Goal: Task Accomplishment & Management: Manage account settings

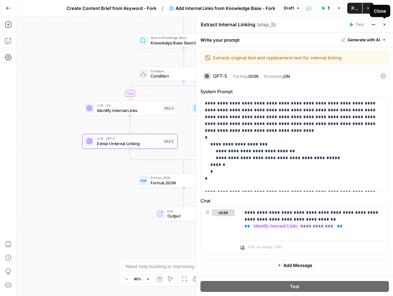
drag, startPoint x: 385, startPoint y: 24, endPoint x: 336, endPoint y: 20, distance: 48.6
click at [385, 24] on icon "button" at bounding box center [384, 25] width 4 height 4
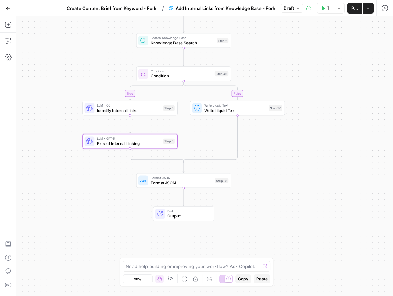
click at [6, 10] on icon "button" at bounding box center [8, 8] width 5 height 5
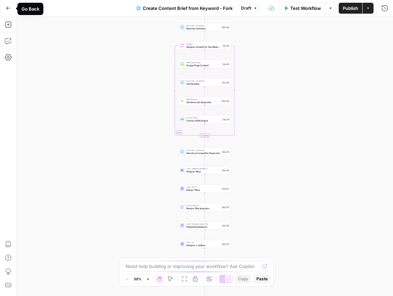
click at [9, 10] on icon "button" at bounding box center [8, 8] width 5 height 5
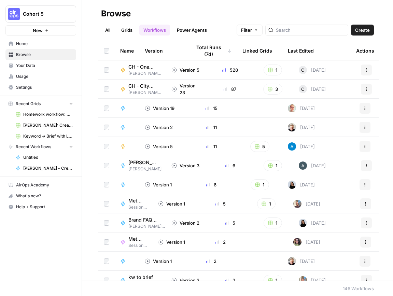
drag, startPoint x: 25, startPoint y: 68, endPoint x: 31, endPoint y: 70, distance: 6.4
click at [25, 68] on span "Your Data" at bounding box center [44, 65] width 57 height 6
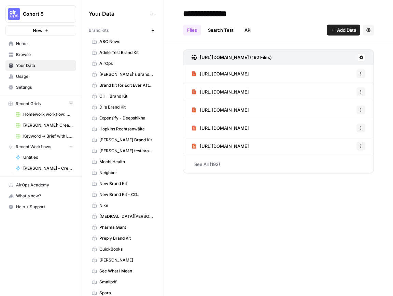
click at [115, 73] on span "Ashley's Brand Kit" at bounding box center [126, 74] width 54 height 6
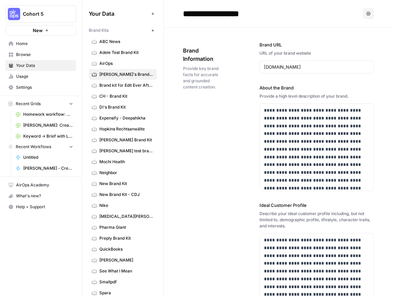
click at [36, 67] on span "Your Data" at bounding box center [44, 65] width 57 height 6
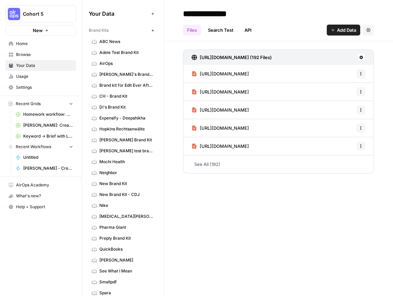
scroll to position [224, 0]
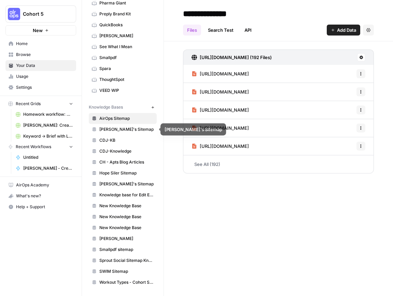
click at [125, 130] on span "Ashley's Sitemap" at bounding box center [126, 129] width 54 height 6
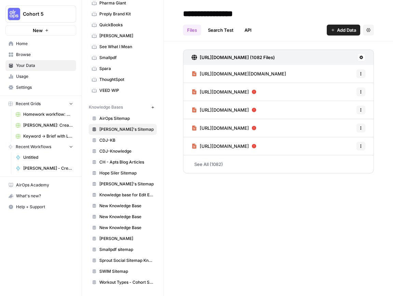
click at [209, 162] on link "See All (1082)" at bounding box center [278, 164] width 191 height 18
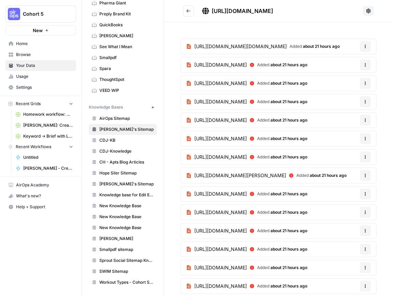
click at [367, 64] on button "Options" at bounding box center [365, 64] width 11 height 11
click at [362, 79] on div "Delete File" at bounding box center [348, 80] width 32 height 7
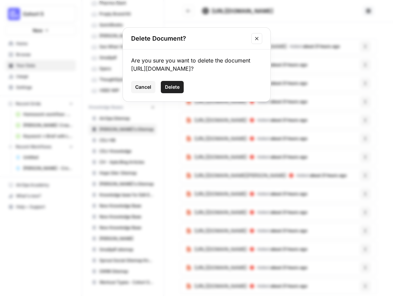
click at [180, 93] on button "Delete" at bounding box center [172, 87] width 23 height 12
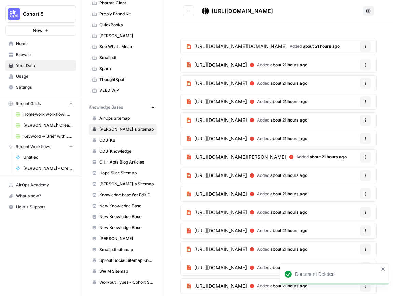
click at [190, 13] on icon "Go back" at bounding box center [188, 11] width 5 height 5
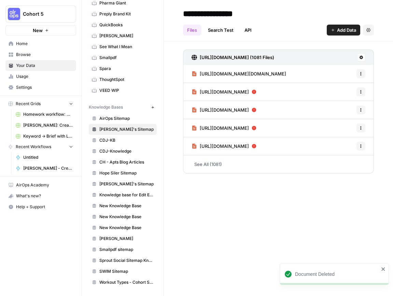
click at [211, 162] on link "See All (1081)" at bounding box center [278, 164] width 191 height 18
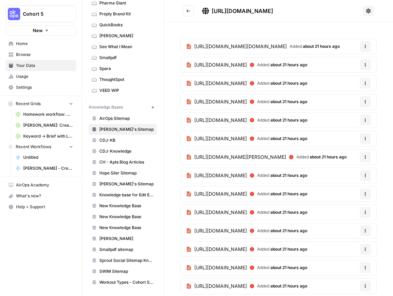
click at [365, 64] on icon "button" at bounding box center [365, 65] width 4 height 4
click at [363, 80] on div "Delete File" at bounding box center [348, 80] width 32 height 7
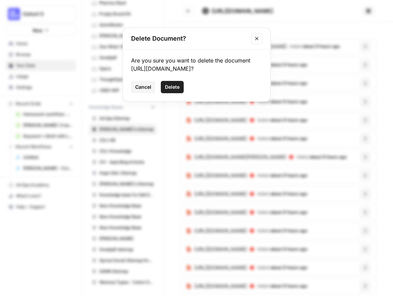
click at [178, 90] on span "Delete" at bounding box center [172, 87] width 15 height 7
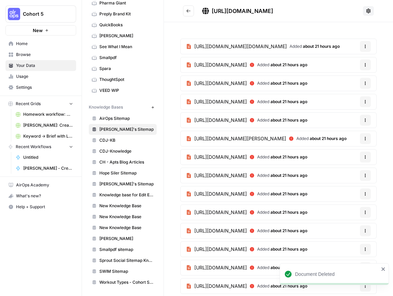
click at [363, 65] on icon "button" at bounding box center [365, 65] width 4 height 4
click at [338, 79] on div "Delete File" at bounding box center [348, 80] width 32 height 7
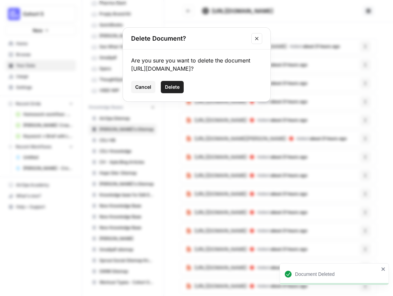
drag, startPoint x: 170, startPoint y: 97, endPoint x: 219, endPoint y: 96, distance: 48.4
click at [170, 90] on span "Delete" at bounding box center [172, 87] width 15 height 7
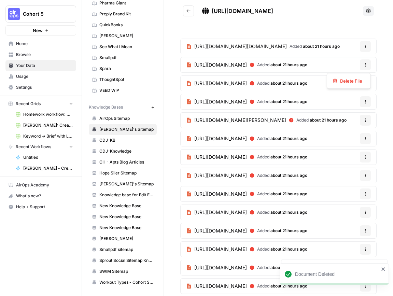
click at [366, 65] on icon "button" at bounding box center [365, 65] width 4 height 4
click at [355, 81] on span "Delete File" at bounding box center [351, 80] width 22 height 7
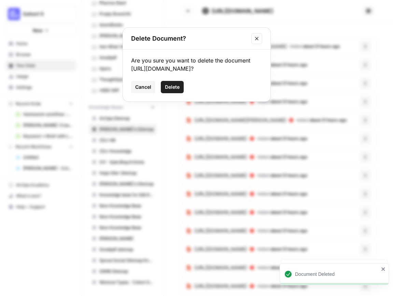
drag, startPoint x: 179, startPoint y: 93, endPoint x: 247, endPoint y: 86, distance: 68.0
click at [179, 90] on span "Delete" at bounding box center [172, 87] width 15 height 7
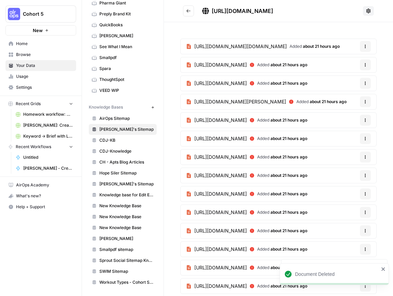
click at [366, 64] on icon "button" at bounding box center [365, 65] width 4 height 4
click at [353, 86] on div "Delete File" at bounding box center [348, 81] width 44 height 16
click at [348, 81] on span "Delete File" at bounding box center [351, 80] width 22 height 7
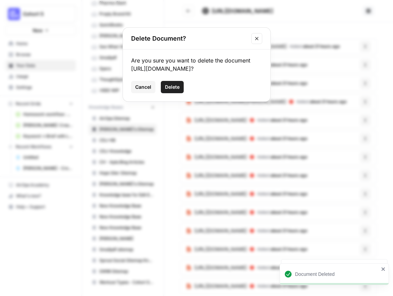
click at [174, 90] on span "Delete" at bounding box center [172, 87] width 15 height 7
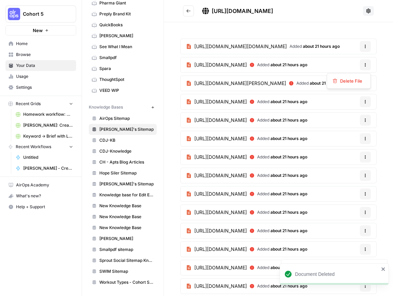
click at [364, 64] on icon "button" at bounding box center [365, 65] width 4 height 4
click at [360, 81] on span "Delete File" at bounding box center [351, 80] width 22 height 7
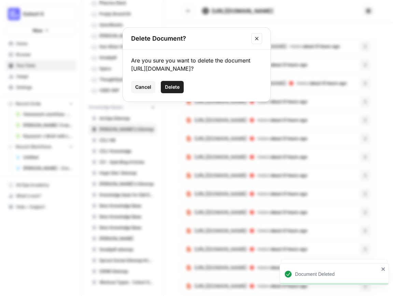
drag, startPoint x: 180, startPoint y: 97, endPoint x: 256, endPoint y: 89, distance: 76.5
click at [180, 93] on button "Delete" at bounding box center [172, 87] width 23 height 12
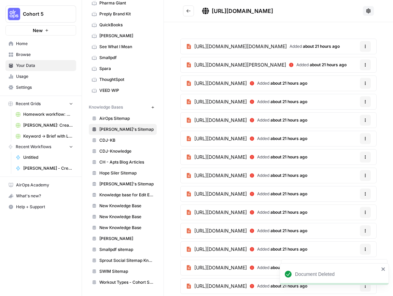
click at [365, 65] on icon "button" at bounding box center [365, 65] width 4 height 4
click at [339, 81] on div "Delete File" at bounding box center [348, 80] width 32 height 7
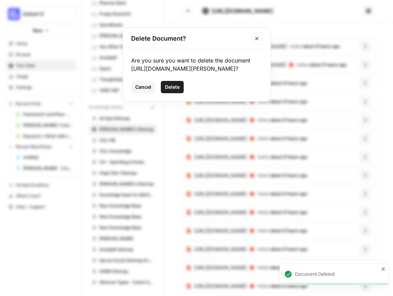
drag, startPoint x: 173, startPoint y: 97, endPoint x: 260, endPoint y: 97, distance: 86.3
click at [174, 90] on span "Delete" at bounding box center [172, 87] width 15 height 7
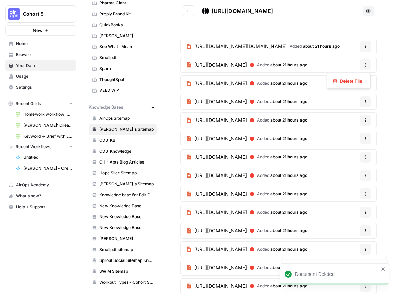
drag, startPoint x: 367, startPoint y: 65, endPoint x: 364, endPoint y: 72, distance: 7.7
click at [367, 65] on icon "button" at bounding box center [365, 65] width 4 height 4
click at [359, 78] on span "Delete File" at bounding box center [351, 80] width 22 height 7
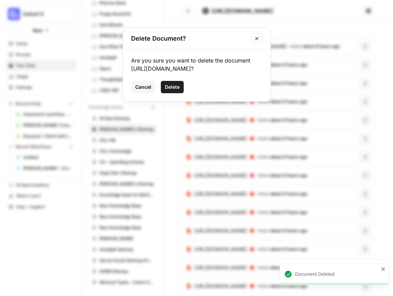
click at [181, 92] on button "Delete" at bounding box center [172, 87] width 23 height 12
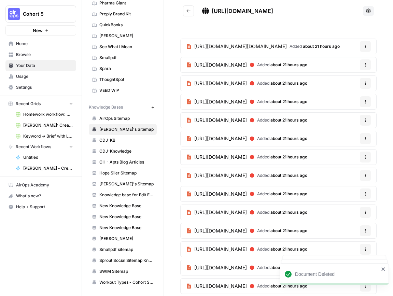
click at [364, 66] on icon "button" at bounding box center [365, 65] width 4 height 4
click at [356, 83] on span "Delete File" at bounding box center [351, 80] width 22 height 7
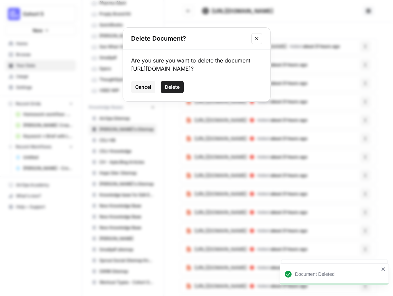
drag, startPoint x: 168, startPoint y: 95, endPoint x: 195, endPoint y: 93, distance: 27.0
click at [168, 90] on span "Delete" at bounding box center [172, 87] width 15 height 7
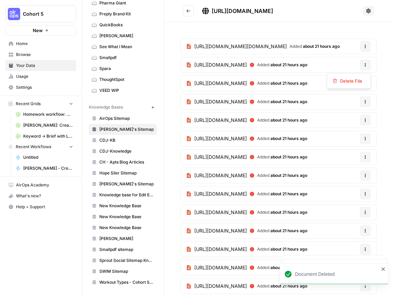
click at [369, 64] on button "Options" at bounding box center [365, 64] width 11 height 11
click at [340, 83] on span "Delete File" at bounding box center [351, 80] width 22 height 7
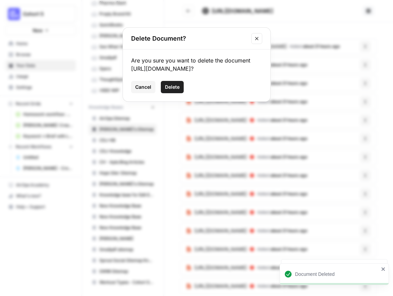
drag, startPoint x: 169, startPoint y: 105, endPoint x: 208, endPoint y: 101, distance: 39.4
click at [169, 90] on span "Delete" at bounding box center [172, 87] width 15 height 7
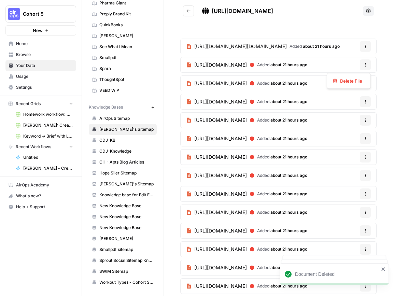
click at [369, 64] on button "Options" at bounding box center [365, 64] width 11 height 11
click at [359, 78] on span "Delete File" at bounding box center [351, 80] width 22 height 7
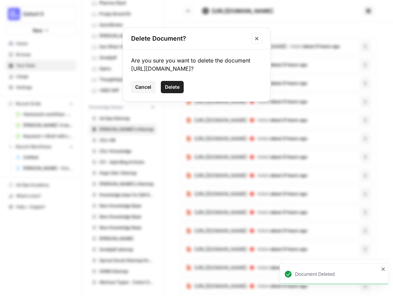
click at [178, 91] on button "Delete" at bounding box center [172, 87] width 23 height 12
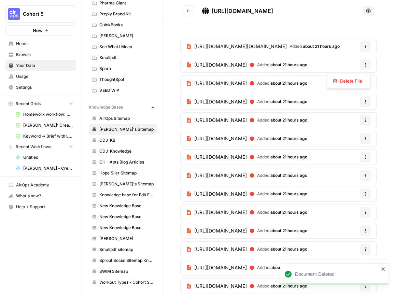
drag, startPoint x: 362, startPoint y: 63, endPoint x: 359, endPoint y: 66, distance: 4.6
click at [362, 63] on button "Options" at bounding box center [365, 64] width 11 height 11
click at [351, 77] on span "Delete File" at bounding box center [351, 80] width 22 height 7
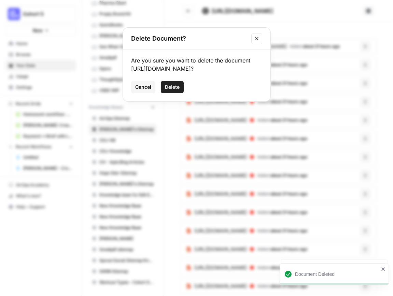
drag, startPoint x: 178, startPoint y: 92, endPoint x: 199, endPoint y: 91, distance: 20.1
click at [178, 90] on span "Delete" at bounding box center [172, 87] width 15 height 7
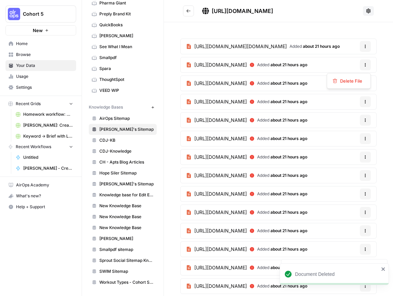
click at [364, 65] on icon "button" at bounding box center [365, 65] width 4 height 4
click at [349, 82] on span "Delete File" at bounding box center [351, 80] width 22 height 7
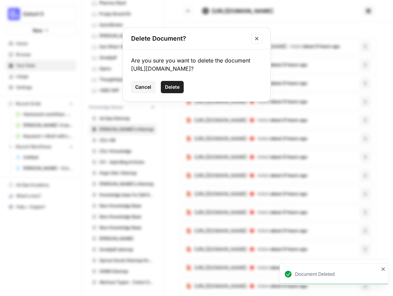
click at [167, 90] on span "Delete" at bounding box center [172, 87] width 15 height 7
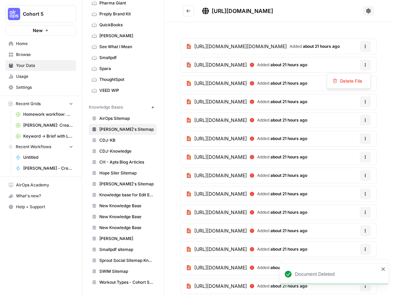
click at [366, 66] on icon "button" at bounding box center [365, 65] width 4 height 4
click at [353, 81] on span "Delete File" at bounding box center [351, 80] width 22 height 7
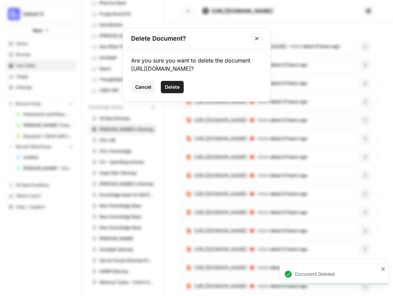
click at [168, 90] on span "Delete" at bounding box center [172, 87] width 15 height 7
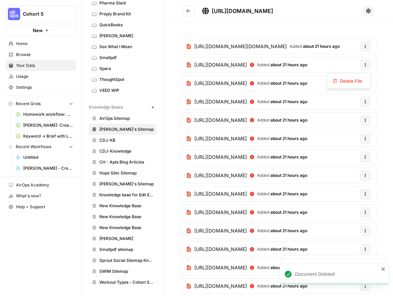
drag, startPoint x: 366, startPoint y: 67, endPoint x: 362, endPoint y: 69, distance: 4.9
click at [365, 67] on button "Options" at bounding box center [365, 64] width 11 height 11
click at [342, 80] on span "Delete File" at bounding box center [351, 80] width 22 height 7
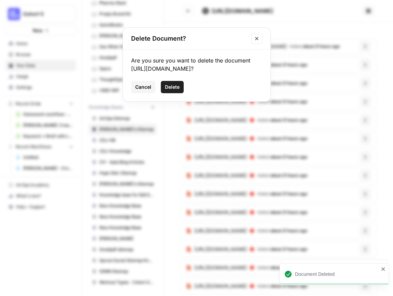
click at [171, 90] on span "Delete" at bounding box center [172, 87] width 15 height 7
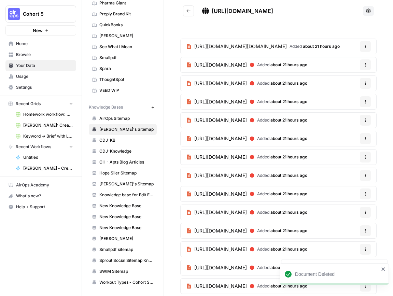
click at [363, 66] on icon "button" at bounding box center [365, 65] width 4 height 4
click at [357, 79] on span "Delete File" at bounding box center [351, 80] width 22 height 7
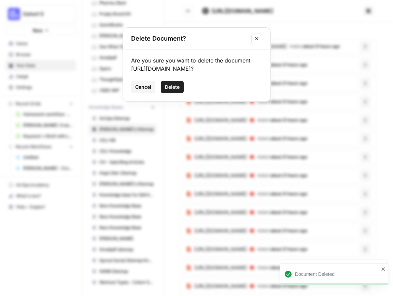
click at [165, 90] on span "Delete" at bounding box center [172, 87] width 15 height 7
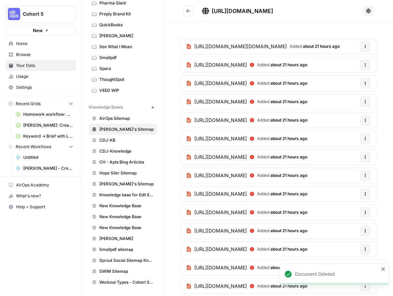
drag, startPoint x: 367, startPoint y: 64, endPoint x: 365, endPoint y: 70, distance: 6.4
click at [367, 64] on button "Options" at bounding box center [365, 64] width 11 height 11
click at [361, 77] on span "Delete File" at bounding box center [351, 80] width 22 height 7
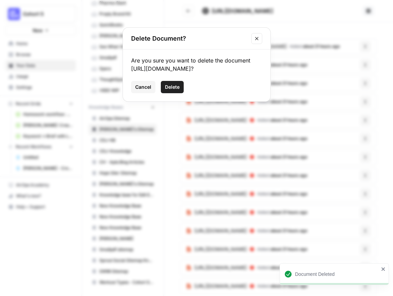
click at [183, 93] on div "Cancel Delete" at bounding box center [196, 87] width 131 height 12
drag, startPoint x: 180, startPoint y: 94, endPoint x: 246, endPoint y: 91, distance: 65.6
click at [180, 93] on button "Delete" at bounding box center [172, 87] width 23 height 12
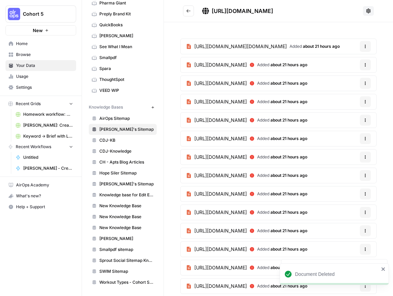
drag, startPoint x: 366, startPoint y: 66, endPoint x: 362, endPoint y: 72, distance: 7.6
click at [366, 66] on icon "button" at bounding box center [365, 65] width 4 height 4
click at [356, 83] on span "Delete File" at bounding box center [351, 80] width 22 height 7
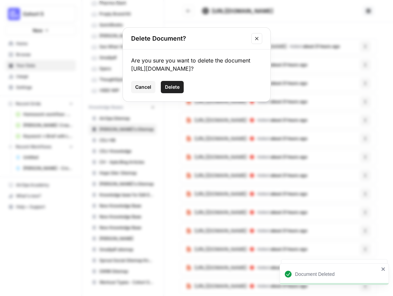
drag, startPoint x: 179, startPoint y: 99, endPoint x: 230, endPoint y: 99, distance: 50.8
click at [179, 93] on button "Delete" at bounding box center [172, 87] width 23 height 12
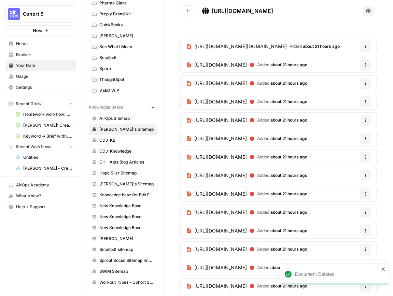
click at [369, 65] on button "Options" at bounding box center [365, 64] width 11 height 11
click at [357, 82] on span "Delete File" at bounding box center [351, 80] width 22 height 7
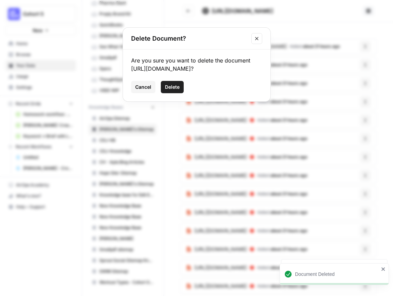
click at [174, 90] on span "Delete" at bounding box center [172, 87] width 15 height 7
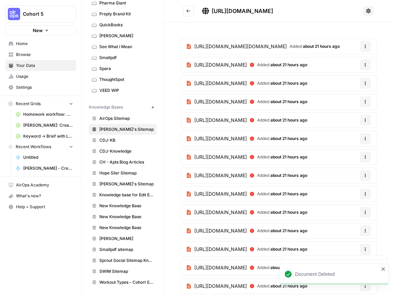
drag, startPoint x: 368, startPoint y: 65, endPoint x: 361, endPoint y: 72, distance: 9.6
click at [368, 65] on button "Options" at bounding box center [365, 64] width 11 height 11
click at [349, 84] on button "Delete File" at bounding box center [349, 81] width 38 height 10
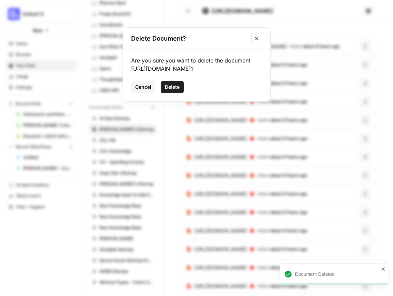
drag, startPoint x: 177, startPoint y: 95, endPoint x: 194, endPoint y: 95, distance: 16.4
click at [178, 90] on span "Delete" at bounding box center [172, 87] width 15 height 7
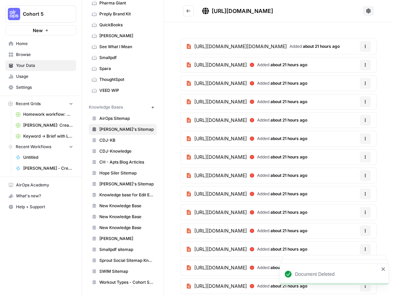
click at [365, 67] on button "Options" at bounding box center [365, 64] width 11 height 11
click at [364, 65] on div "Options" at bounding box center [364, 68] width 25 height 12
drag, startPoint x: 364, startPoint y: 83, endPoint x: 358, endPoint y: 88, distance: 7.5
click at [364, 83] on icon "button" at bounding box center [365, 83] width 4 height 4
click at [352, 99] on span "Delete File" at bounding box center [351, 99] width 22 height 7
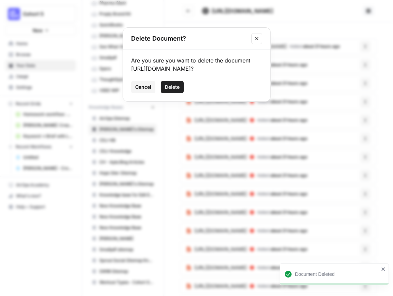
click at [173, 90] on span "Delete" at bounding box center [172, 87] width 15 height 7
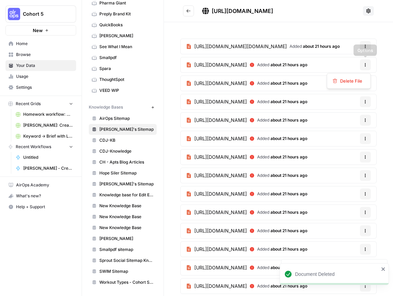
drag, startPoint x: 365, startPoint y: 67, endPoint x: 365, endPoint y: 72, distance: 5.1
click at [365, 67] on button "Options" at bounding box center [365, 64] width 11 height 11
click at [361, 82] on span "Delete File" at bounding box center [351, 80] width 22 height 7
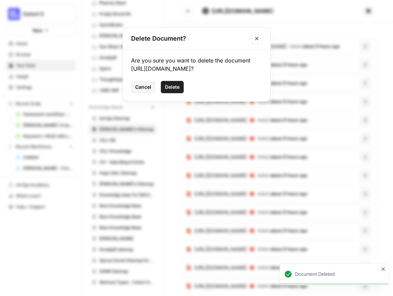
click at [175, 90] on span "Delete" at bounding box center [172, 87] width 15 height 7
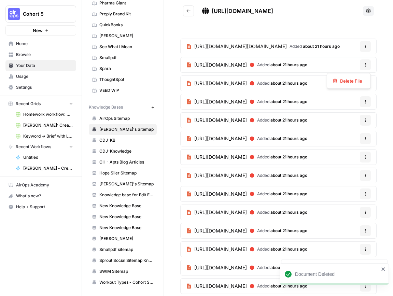
click at [363, 64] on icon "button" at bounding box center [365, 65] width 4 height 4
click at [358, 77] on button "Delete File" at bounding box center [349, 81] width 38 height 10
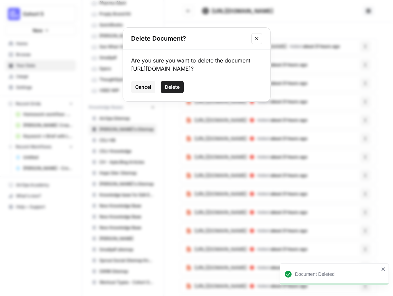
click at [173, 90] on span "Delete" at bounding box center [172, 87] width 15 height 7
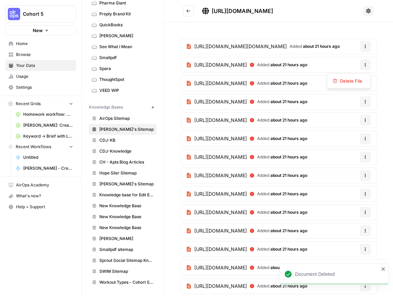
click at [366, 66] on icon "button" at bounding box center [365, 65] width 4 height 4
click at [358, 84] on span "Delete File" at bounding box center [351, 80] width 22 height 7
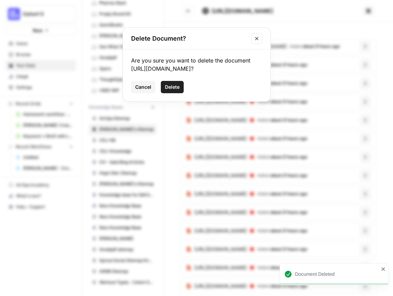
click at [175, 90] on span "Delete" at bounding box center [172, 87] width 15 height 7
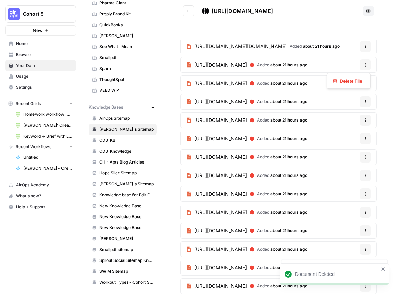
drag, startPoint x: 365, startPoint y: 63, endPoint x: 354, endPoint y: 73, distance: 14.7
click at [365, 63] on icon "button" at bounding box center [365, 65] width 4 height 4
click at [349, 80] on span "Delete File" at bounding box center [351, 80] width 22 height 7
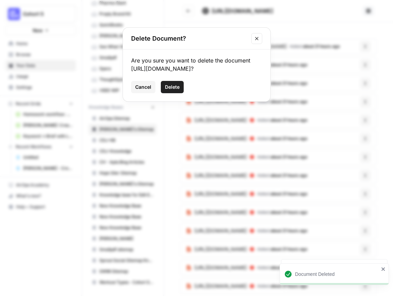
drag, startPoint x: 175, startPoint y: 93, endPoint x: 286, endPoint y: 90, distance: 110.2
click at [176, 90] on span "Delete" at bounding box center [172, 87] width 15 height 7
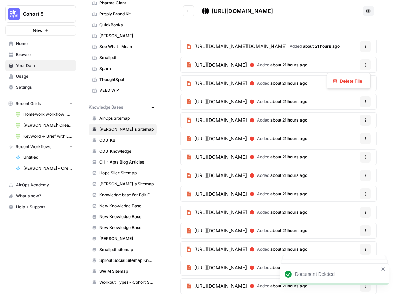
drag, startPoint x: 365, startPoint y: 67, endPoint x: 364, endPoint y: 77, distance: 10.0
click at [365, 67] on button "Options" at bounding box center [365, 64] width 11 height 11
click at [362, 81] on div "Delete File" at bounding box center [348, 80] width 32 height 7
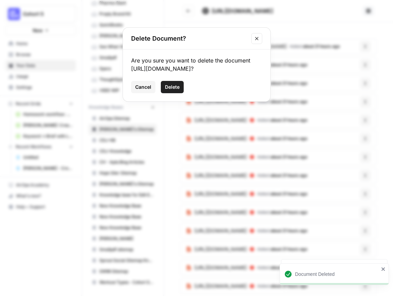
drag, startPoint x: 178, startPoint y: 96, endPoint x: 189, endPoint y: 95, distance: 10.6
click at [178, 90] on span "Delete" at bounding box center [172, 87] width 15 height 7
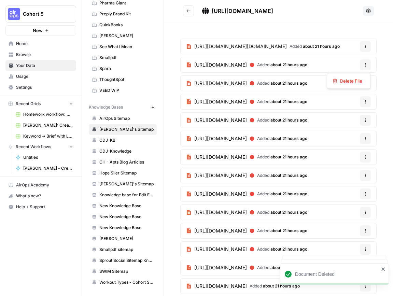
drag, startPoint x: 367, startPoint y: 65, endPoint x: 356, endPoint y: 77, distance: 16.5
click at [366, 65] on icon "button" at bounding box center [365, 65] width 4 height 4
click at [350, 82] on span "Delete File" at bounding box center [351, 80] width 22 height 7
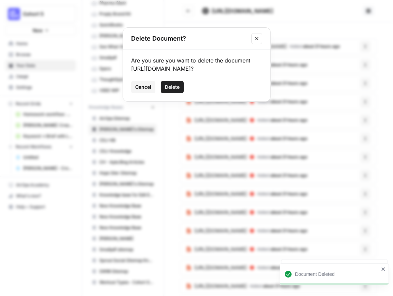
drag, startPoint x: 171, startPoint y: 109, endPoint x: 269, endPoint y: 92, distance: 99.3
click at [174, 90] on span "Delete" at bounding box center [172, 87] width 15 height 7
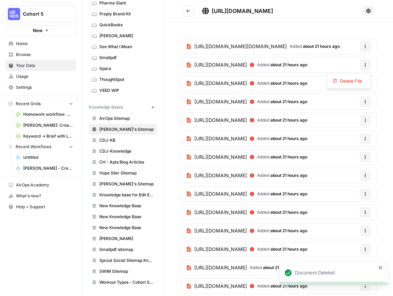
click at [366, 67] on button "Options" at bounding box center [365, 64] width 11 height 11
click at [354, 78] on button "Delete File" at bounding box center [349, 81] width 38 height 10
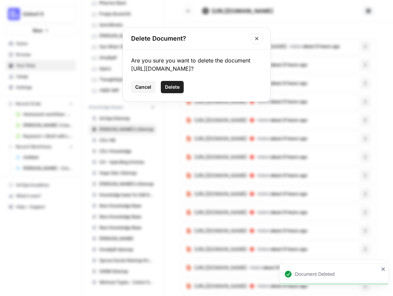
drag, startPoint x: 178, startPoint y: 97, endPoint x: 306, endPoint y: 85, distance: 128.8
click at [178, 90] on span "Delete" at bounding box center [172, 87] width 15 height 7
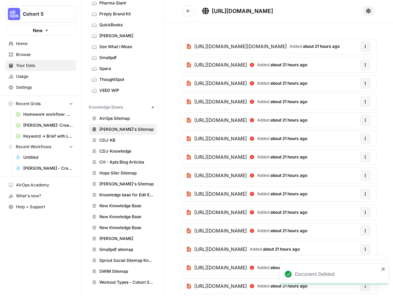
click at [367, 66] on icon "button" at bounding box center [365, 65] width 4 height 4
click at [363, 81] on div "Delete File" at bounding box center [348, 80] width 32 height 7
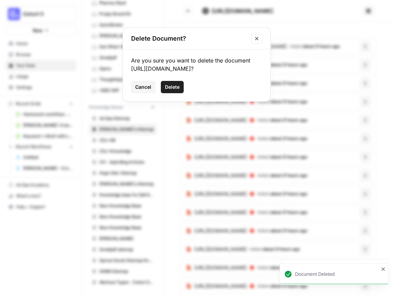
drag, startPoint x: 176, startPoint y: 97, endPoint x: 226, endPoint y: 97, distance: 50.1
click at [178, 90] on span "Delete" at bounding box center [172, 87] width 15 height 7
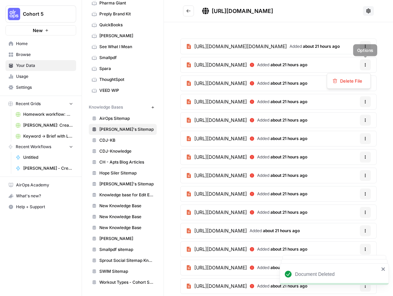
click at [367, 64] on button "Options" at bounding box center [365, 64] width 11 height 11
click at [357, 82] on span "Delete File" at bounding box center [351, 80] width 22 height 7
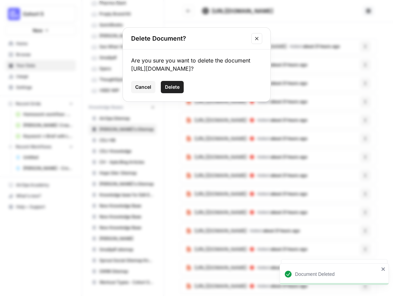
click at [174, 90] on span "Delete" at bounding box center [172, 87] width 15 height 7
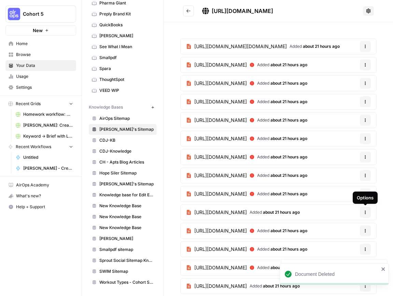
click at [365, 213] on icon "button" at bounding box center [365, 213] width 1 height 1
click at [361, 225] on button "Delete File" at bounding box center [349, 228] width 38 height 10
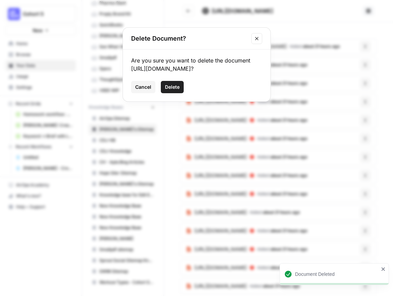
click at [173, 90] on span "Delete" at bounding box center [172, 87] width 15 height 7
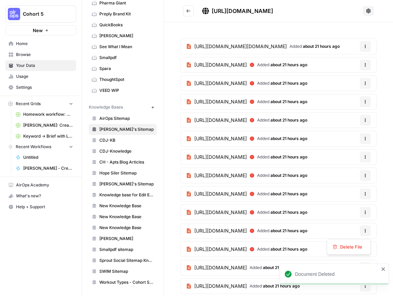
click at [364, 231] on icon "button" at bounding box center [365, 231] width 4 height 4
click at [350, 243] on button "Delete File" at bounding box center [349, 247] width 38 height 10
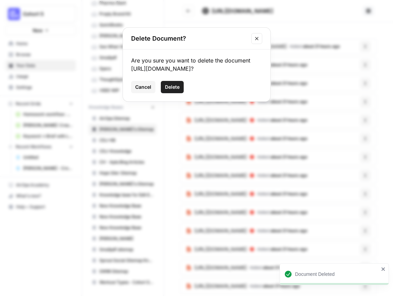
drag, startPoint x: 178, startPoint y: 104, endPoint x: 242, endPoint y: 111, distance: 64.9
click at [178, 90] on span "Delete" at bounding box center [172, 87] width 15 height 7
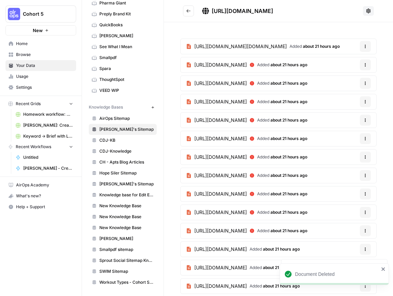
click at [365, 120] on icon "button" at bounding box center [365, 120] width 4 height 4
click at [357, 134] on span "Delete File" at bounding box center [351, 136] width 22 height 7
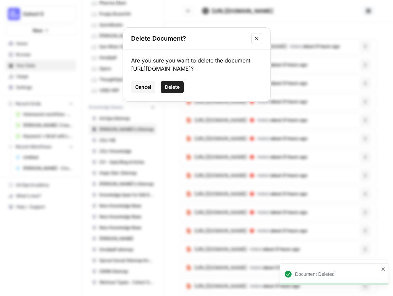
drag, startPoint x: 176, startPoint y: 93, endPoint x: 211, endPoint y: 103, distance: 37.3
click at [176, 90] on span "Delete" at bounding box center [172, 87] width 15 height 7
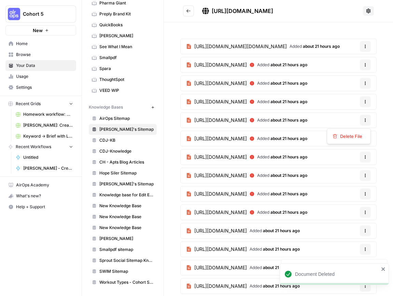
drag, startPoint x: 364, startPoint y: 119, endPoint x: 325, endPoint y: 124, distance: 39.2
click at [364, 119] on icon "button" at bounding box center [365, 120] width 4 height 4
click at [347, 138] on span "Delete File" at bounding box center [351, 136] width 22 height 7
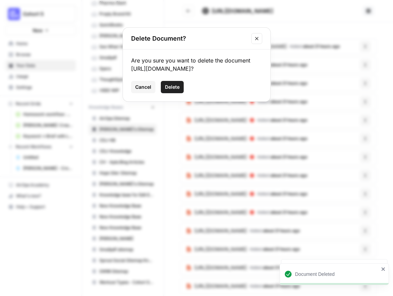
drag, startPoint x: 174, startPoint y: 93, endPoint x: 250, endPoint y: 118, distance: 80.1
click at [176, 90] on span "Delete" at bounding box center [172, 87] width 15 height 7
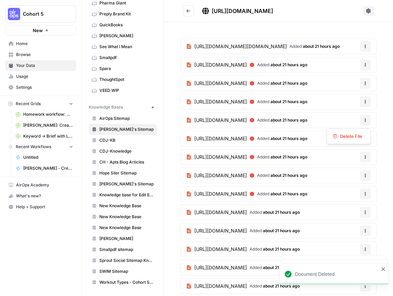
drag, startPoint x: 365, startPoint y: 120, endPoint x: 364, endPoint y: 124, distance: 4.3
click at [365, 120] on icon "button" at bounding box center [365, 120] width 4 height 4
click at [356, 135] on span "Delete File" at bounding box center [351, 136] width 22 height 7
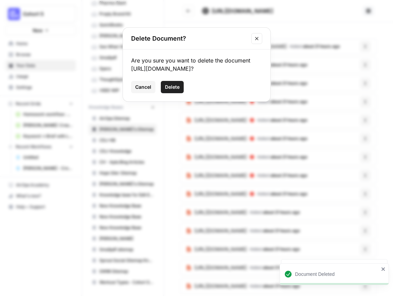
click at [181, 93] on button "Delete" at bounding box center [172, 87] width 23 height 12
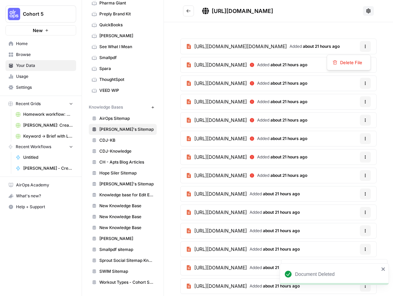
click at [366, 47] on icon "button" at bounding box center [365, 46] width 4 height 4
click at [386, 55] on div "https://mybluegrace.com/locations.kml Added about 21 hours ago Options https://…" at bounding box center [278, 222] width 229 height 401
click at [361, 47] on button "Options" at bounding box center [365, 46] width 11 height 11
click at [358, 60] on span "Delete File" at bounding box center [351, 62] width 22 height 7
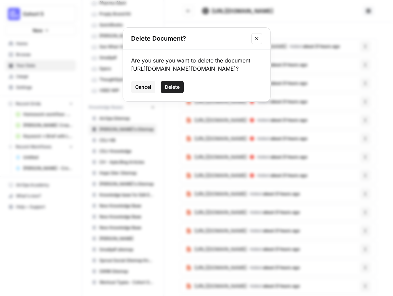
click at [174, 87] on span "Delete" at bounding box center [172, 87] width 15 height 7
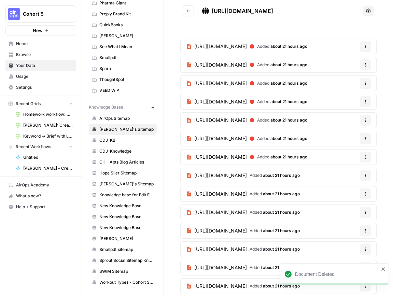
drag, startPoint x: 367, startPoint y: 48, endPoint x: 366, endPoint y: 53, distance: 5.6
click at [367, 48] on button "Options" at bounding box center [365, 46] width 11 height 11
click at [355, 65] on span "Delete File" at bounding box center [351, 62] width 22 height 7
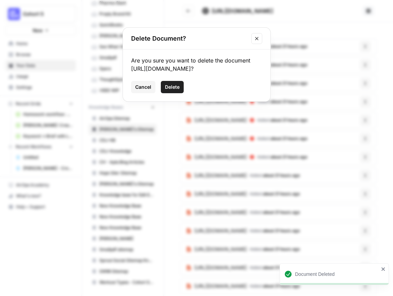
click at [176, 90] on span "Delete" at bounding box center [172, 87] width 15 height 7
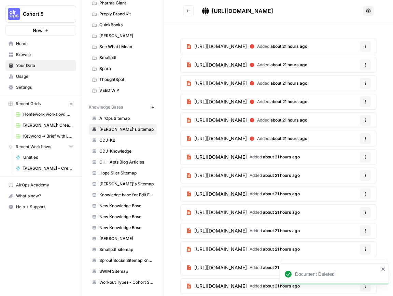
drag, startPoint x: 366, startPoint y: 49, endPoint x: 362, endPoint y: 53, distance: 5.1
click at [366, 49] on button "Options" at bounding box center [365, 46] width 11 height 11
click at [351, 62] on span "Delete File" at bounding box center [351, 62] width 22 height 7
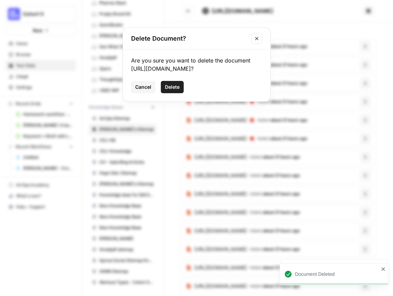
drag, startPoint x: 178, startPoint y: 92, endPoint x: 294, endPoint y: 76, distance: 117.4
click at [178, 90] on span "Delete" at bounding box center [172, 87] width 15 height 7
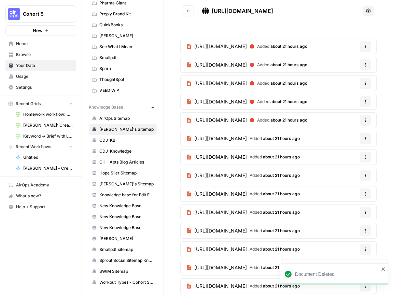
click at [365, 46] on icon "button" at bounding box center [365, 46] width 4 height 4
click at [348, 68] on div "Delete File" at bounding box center [348, 63] width 44 height 16
click at [341, 62] on span "Delete File" at bounding box center [351, 62] width 22 height 7
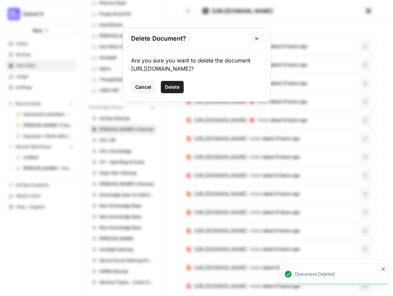
drag, startPoint x: 178, startPoint y: 93, endPoint x: 187, endPoint y: 92, distance: 8.6
click at [180, 93] on button "Delete" at bounding box center [172, 87] width 23 height 12
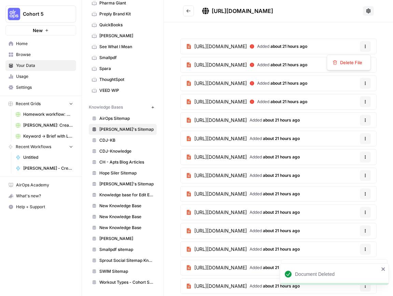
drag, startPoint x: 369, startPoint y: 47, endPoint x: 364, endPoint y: 56, distance: 10.5
click at [368, 47] on button "Options" at bounding box center [365, 46] width 11 height 11
click at [362, 64] on div "Delete File" at bounding box center [348, 62] width 32 height 7
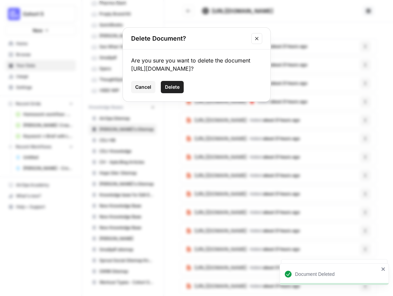
drag, startPoint x: 170, startPoint y: 103, endPoint x: 216, endPoint y: 100, distance: 46.8
click at [170, 90] on span "Delete" at bounding box center [172, 87] width 15 height 7
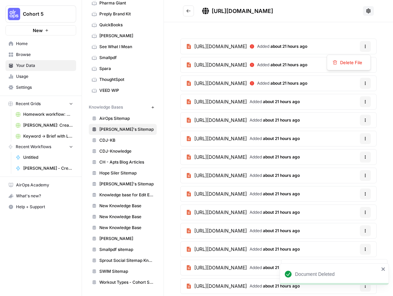
click at [366, 46] on icon "button" at bounding box center [365, 46] width 4 height 4
click at [359, 59] on button "Delete File" at bounding box center [349, 63] width 38 height 10
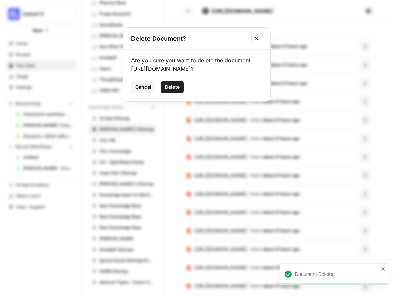
click at [173, 90] on button "Delete" at bounding box center [172, 87] width 23 height 12
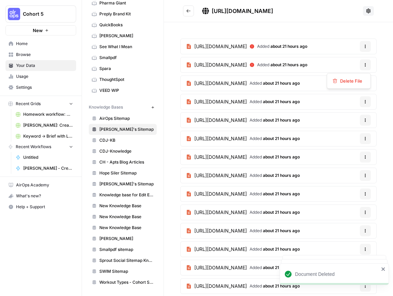
drag, startPoint x: 364, startPoint y: 63, endPoint x: 354, endPoint y: 64, distance: 9.6
click at [364, 63] on icon "button" at bounding box center [365, 65] width 4 height 4
click at [367, 83] on div "Delete File" at bounding box center [348, 81] width 44 height 16
click at [350, 81] on span "Delete File" at bounding box center [351, 80] width 22 height 7
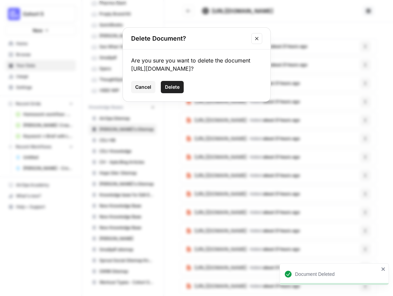
click at [176, 90] on span "Delete" at bounding box center [172, 87] width 15 height 7
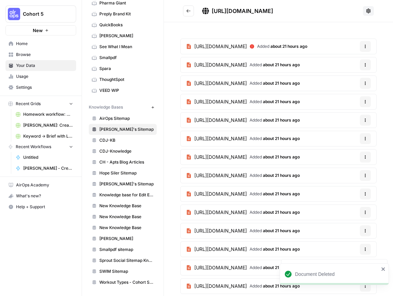
click at [366, 47] on icon "button" at bounding box center [365, 46] width 4 height 4
click at [356, 62] on span "Delete File" at bounding box center [351, 62] width 22 height 7
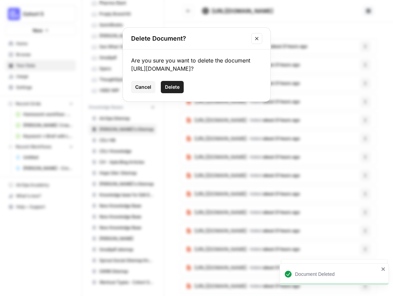
drag, startPoint x: 176, startPoint y: 93, endPoint x: 200, endPoint y: 91, distance: 23.9
click at [176, 90] on span "Delete" at bounding box center [172, 87] width 15 height 7
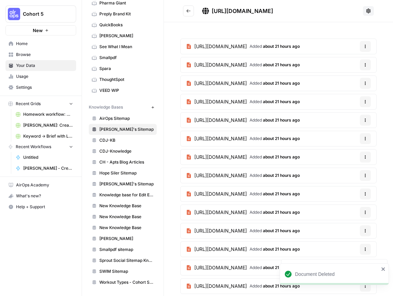
click at [369, 211] on button "Options" at bounding box center [365, 212] width 11 height 11
click at [344, 228] on span "Delete File" at bounding box center [351, 228] width 22 height 7
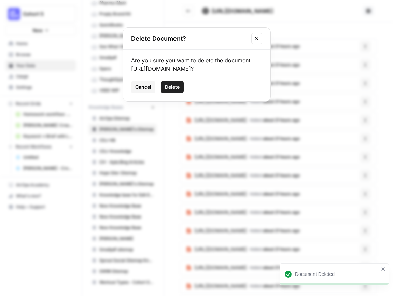
click at [183, 89] on button "Delete" at bounding box center [172, 87] width 23 height 12
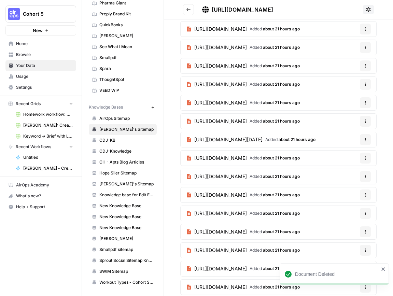
scroll to position [147, 0]
click at [363, 65] on icon "button" at bounding box center [365, 65] width 4 height 4
click at [353, 78] on button "Delete File" at bounding box center [349, 82] width 38 height 10
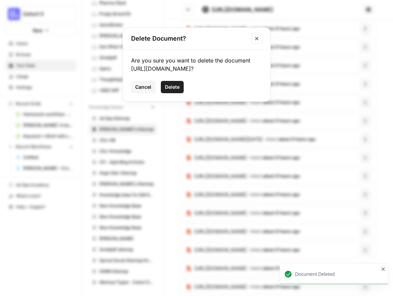
click at [180, 86] on button "Delete" at bounding box center [172, 87] width 23 height 12
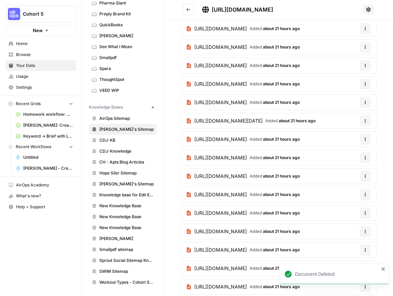
click at [366, 83] on icon "button" at bounding box center [365, 84] width 4 height 4
click at [360, 97] on span "Delete File" at bounding box center [351, 100] width 22 height 7
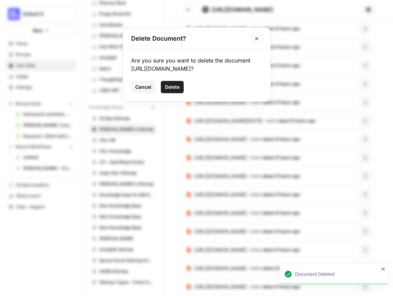
drag, startPoint x: 174, startPoint y: 86, endPoint x: 190, endPoint y: 81, distance: 16.5
click at [174, 86] on span "Delete" at bounding box center [172, 87] width 15 height 7
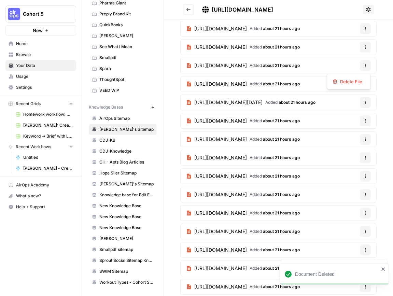
click at [367, 67] on icon "button" at bounding box center [365, 65] width 4 height 4
click at [348, 87] on div "Delete File" at bounding box center [348, 82] width 44 height 16
click at [346, 83] on span "Delete File" at bounding box center [351, 81] width 22 height 7
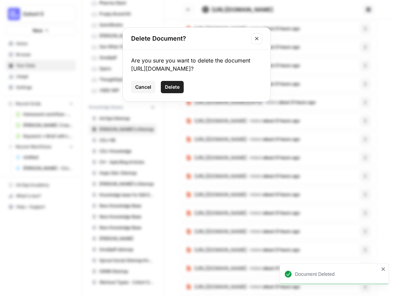
drag, startPoint x: 161, startPoint y: 97, endPoint x: 166, endPoint y: 96, distance: 5.1
click at [163, 93] on button "Delete" at bounding box center [172, 87] width 23 height 12
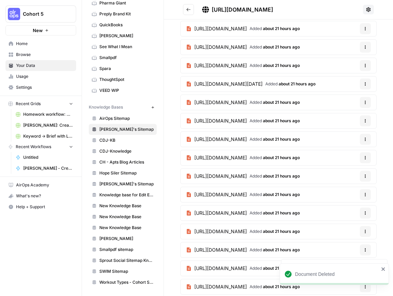
click at [367, 66] on button "Options" at bounding box center [365, 65] width 11 height 11
click at [358, 82] on span "Delete File" at bounding box center [351, 81] width 22 height 7
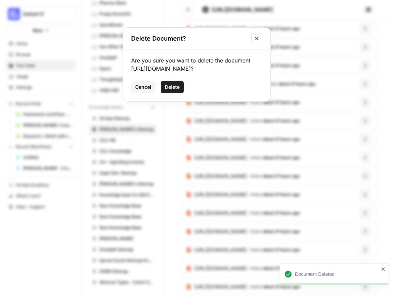
click at [165, 83] on button "Delete" at bounding box center [172, 87] width 23 height 12
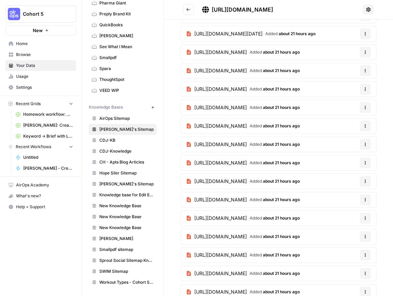
scroll to position [0, 0]
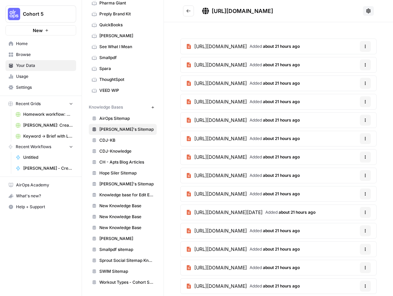
click at [186, 13] on icon "Go back" at bounding box center [188, 11] width 5 height 5
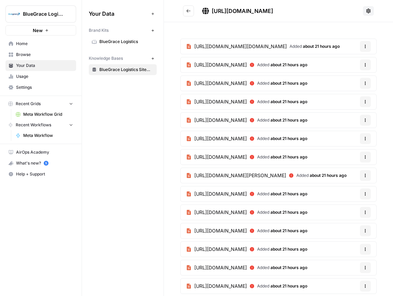
click at [254, 65] on icon at bounding box center [252, 65] width 4 height 4
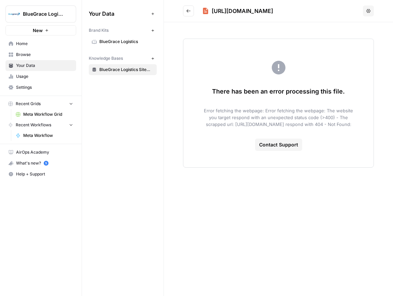
click at [188, 10] on icon "Go back" at bounding box center [188, 11] width 5 height 5
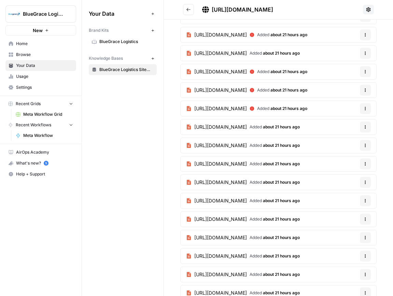
scroll to position [713, 0]
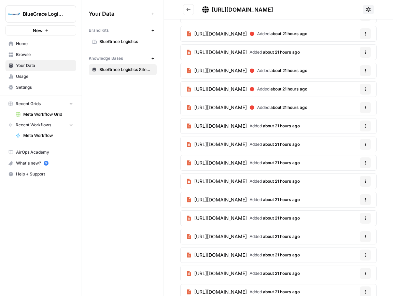
click at [365, 107] on icon "button" at bounding box center [365, 107] width 1 height 1
click at [361, 122] on span "Delete File" at bounding box center [351, 123] width 22 height 7
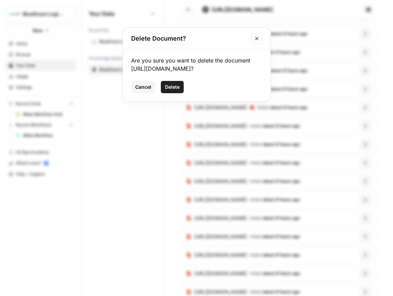
click at [175, 90] on span "Delete" at bounding box center [172, 87] width 15 height 7
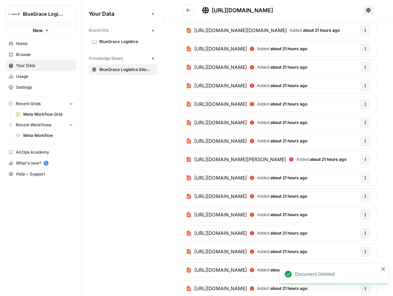
scroll to position [0, 0]
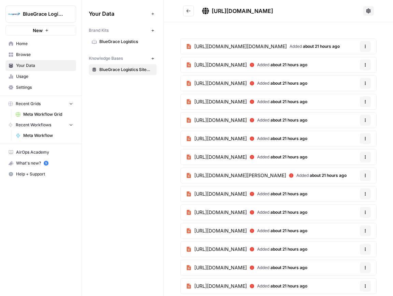
click at [366, 66] on icon "button" at bounding box center [365, 65] width 4 height 4
click at [361, 84] on span "Delete File" at bounding box center [351, 80] width 22 height 7
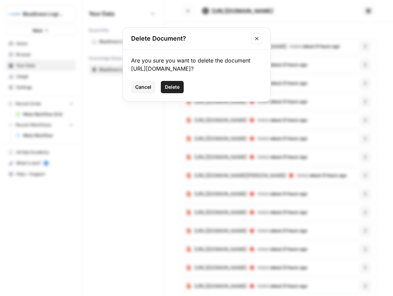
drag, startPoint x: 178, startPoint y: 95, endPoint x: 268, endPoint y: 82, distance: 90.7
click at [178, 90] on span "Delete" at bounding box center [172, 87] width 15 height 7
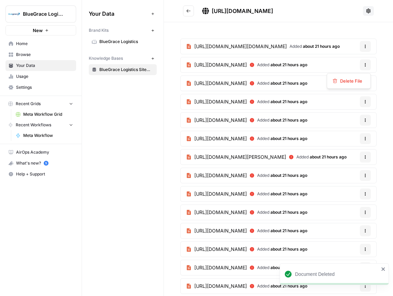
click at [364, 65] on icon "button" at bounding box center [365, 65] width 4 height 4
click at [350, 85] on button "Delete File" at bounding box center [349, 81] width 38 height 10
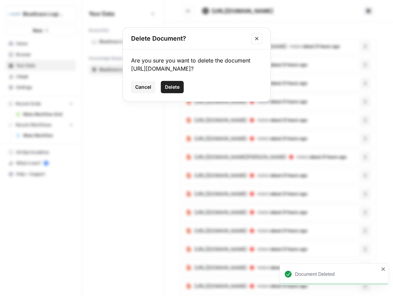
drag, startPoint x: 169, startPoint y: 93, endPoint x: 246, endPoint y: 85, distance: 77.9
click at [170, 90] on span "Delete" at bounding box center [172, 87] width 15 height 7
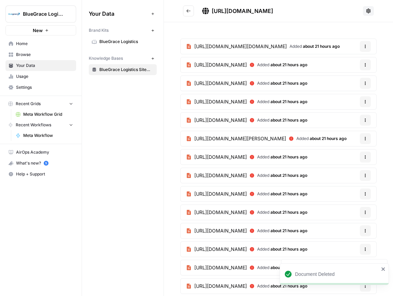
click at [366, 63] on icon "button" at bounding box center [365, 65] width 4 height 4
click at [349, 82] on span "Delete File" at bounding box center [351, 80] width 22 height 7
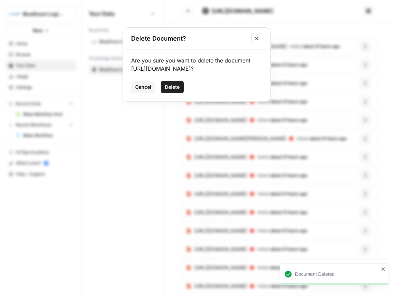
click at [174, 90] on span "Delete" at bounding box center [172, 87] width 15 height 7
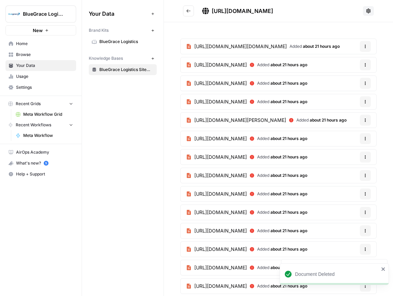
click at [365, 64] on icon "button" at bounding box center [365, 65] width 4 height 4
click at [347, 81] on span "Delete File" at bounding box center [351, 80] width 22 height 7
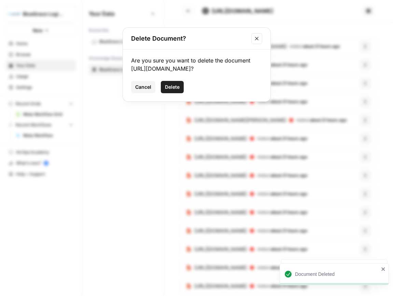
drag, startPoint x: 171, startPoint y: 92, endPoint x: 181, endPoint y: 92, distance: 10.2
click at [171, 90] on span "Delete" at bounding box center [172, 87] width 15 height 7
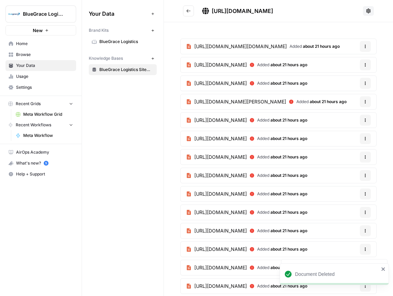
drag, startPoint x: 369, startPoint y: 62, endPoint x: 355, endPoint y: 70, distance: 16.0
click at [369, 62] on button "Options" at bounding box center [365, 64] width 11 height 11
click at [346, 76] on button "Delete File" at bounding box center [349, 81] width 38 height 10
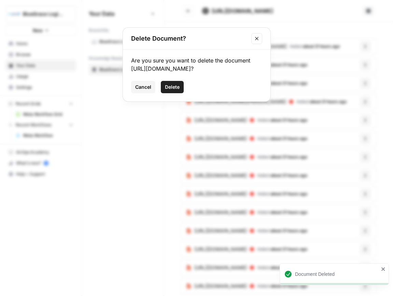
drag, startPoint x: 177, startPoint y: 95, endPoint x: 201, endPoint y: 90, distance: 24.0
click at [177, 90] on span "Delete" at bounding box center [172, 87] width 15 height 7
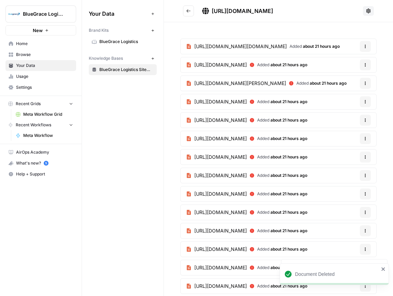
click at [364, 64] on icon "button" at bounding box center [365, 65] width 4 height 4
click at [348, 81] on span "Delete File" at bounding box center [351, 80] width 22 height 7
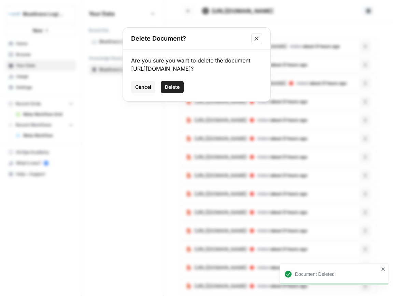
drag, startPoint x: 181, startPoint y: 96, endPoint x: 335, endPoint y: 99, distance: 154.6
click at [181, 93] on button "Delete" at bounding box center [172, 87] width 23 height 12
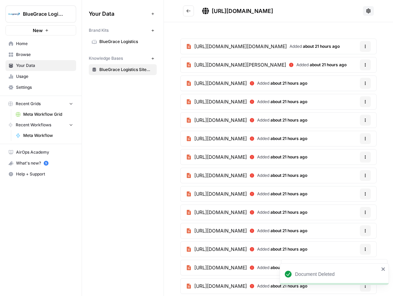
click at [366, 66] on icon "button" at bounding box center [365, 65] width 4 height 4
click at [343, 80] on span "Delete File" at bounding box center [351, 80] width 22 height 7
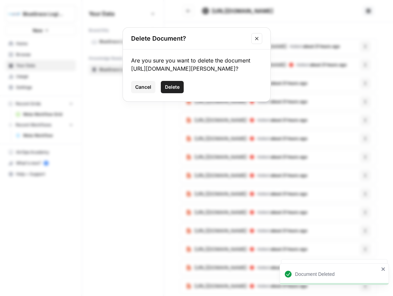
click at [166, 90] on span "Delete" at bounding box center [172, 87] width 15 height 7
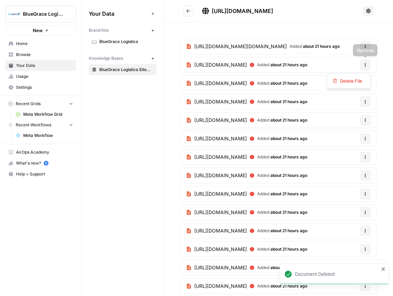
drag, startPoint x: 367, startPoint y: 65, endPoint x: 342, endPoint y: 72, distance: 25.8
click at [367, 65] on button "Options" at bounding box center [365, 64] width 11 height 11
click at [350, 80] on span "Delete File" at bounding box center [351, 80] width 22 height 7
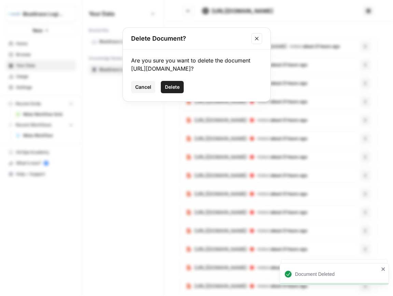
click at [172, 90] on span "Delete" at bounding box center [172, 87] width 15 height 7
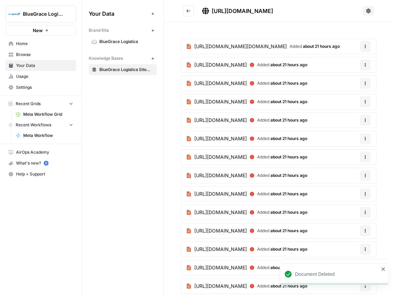
click at [369, 65] on button "Options" at bounding box center [365, 64] width 11 height 11
click at [352, 77] on button "Delete File" at bounding box center [349, 81] width 38 height 10
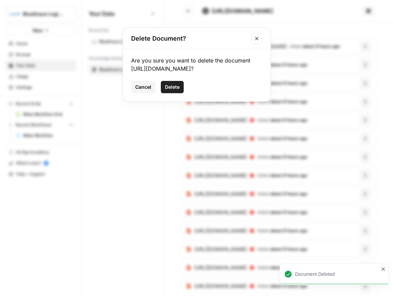
click at [179, 92] on button "Delete" at bounding box center [172, 87] width 23 height 12
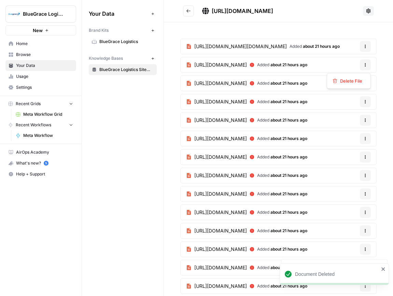
drag, startPoint x: 364, startPoint y: 67, endPoint x: 359, endPoint y: 70, distance: 6.4
click at [364, 67] on button "Options" at bounding box center [365, 64] width 11 height 11
click at [342, 80] on span "Delete File" at bounding box center [351, 80] width 22 height 7
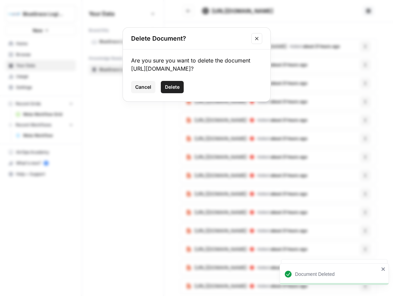
click at [177, 90] on span "Delete" at bounding box center [172, 87] width 15 height 7
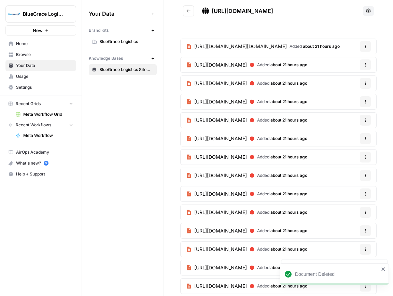
click at [366, 66] on icon "button" at bounding box center [365, 65] width 4 height 4
click at [344, 82] on span "Delete File" at bounding box center [351, 80] width 22 height 7
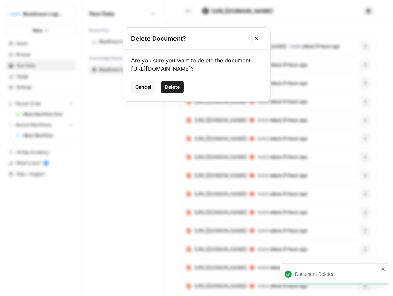
drag, startPoint x: 171, startPoint y: 86, endPoint x: 225, endPoint y: 83, distance: 54.3
click at [171, 86] on span "Delete" at bounding box center [172, 87] width 15 height 7
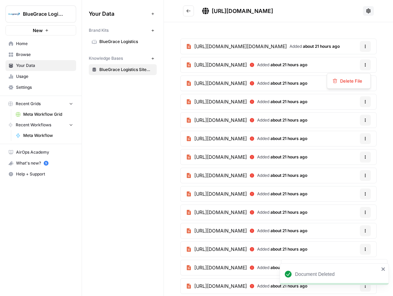
click at [368, 65] on button "Options" at bounding box center [365, 64] width 11 height 11
click at [345, 78] on span "Delete File" at bounding box center [351, 80] width 22 height 7
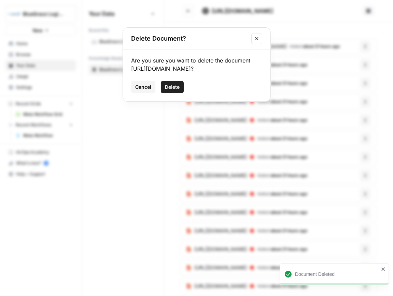
drag, startPoint x: 175, startPoint y: 96, endPoint x: 179, endPoint y: 95, distance: 4.8
click at [175, 90] on span "Delete" at bounding box center [172, 87] width 15 height 7
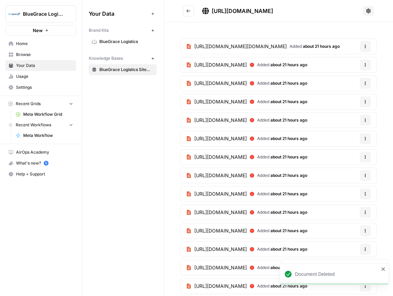
click at [362, 64] on button "Options" at bounding box center [365, 64] width 11 height 11
click at [340, 78] on span "Delete File" at bounding box center [351, 80] width 22 height 7
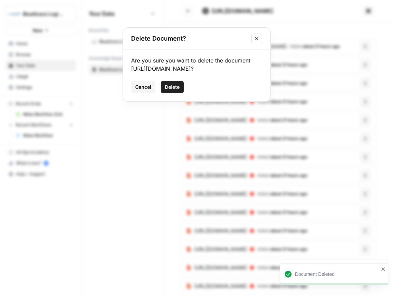
drag, startPoint x: 177, startPoint y: 92, endPoint x: 249, endPoint y: 86, distance: 72.2
click at [177, 90] on span "Delete" at bounding box center [172, 87] width 15 height 7
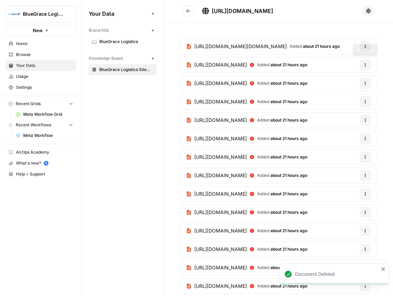
click at [366, 66] on icon "button" at bounding box center [365, 65] width 4 height 4
click at [349, 77] on span "Delete File" at bounding box center [351, 80] width 22 height 7
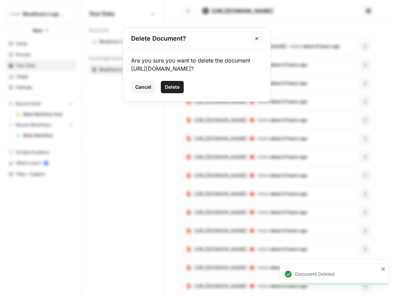
click at [175, 90] on span "Delete" at bounding box center [172, 87] width 15 height 7
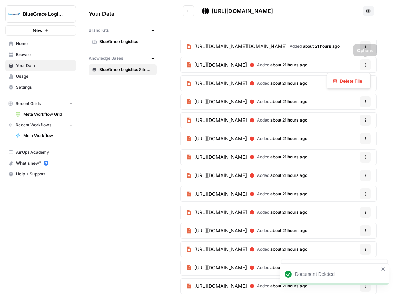
click at [367, 65] on icon "button" at bounding box center [365, 65] width 4 height 4
click at [356, 84] on button "Delete File" at bounding box center [349, 81] width 38 height 10
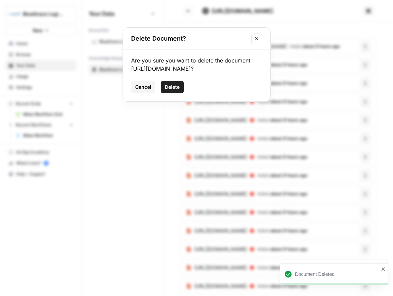
click at [181, 93] on button "Delete" at bounding box center [172, 87] width 23 height 12
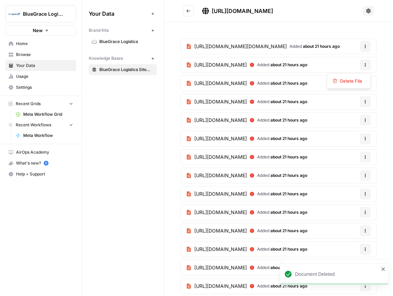
click at [367, 64] on button "Options" at bounding box center [365, 64] width 11 height 11
click at [356, 81] on span "Delete File" at bounding box center [351, 80] width 22 height 7
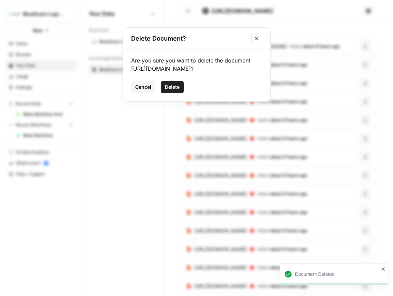
drag, startPoint x: 175, startPoint y: 94, endPoint x: 238, endPoint y: 90, distance: 63.2
click at [175, 90] on span "Delete" at bounding box center [172, 87] width 15 height 7
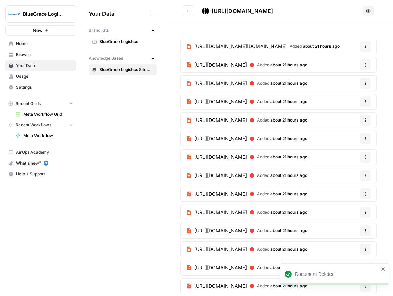
drag, startPoint x: 364, startPoint y: 64, endPoint x: 361, endPoint y: 67, distance: 3.9
click at [364, 64] on icon "button" at bounding box center [365, 65] width 4 height 4
click at [343, 79] on span "Delete File" at bounding box center [351, 80] width 22 height 7
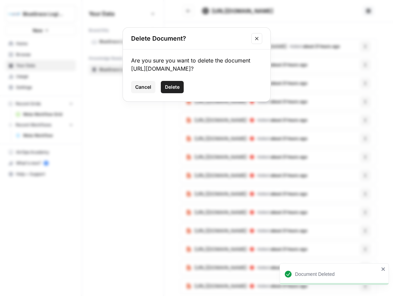
drag, startPoint x: 176, startPoint y: 95, endPoint x: 234, endPoint y: 90, distance: 58.2
click at [176, 90] on span "Delete" at bounding box center [172, 87] width 15 height 7
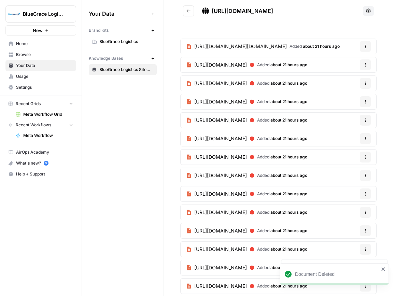
drag, startPoint x: 366, startPoint y: 64, endPoint x: 357, endPoint y: 70, distance: 10.6
click at [366, 64] on icon "button" at bounding box center [365, 65] width 4 height 4
click at [349, 78] on span "Delete File" at bounding box center [351, 80] width 22 height 7
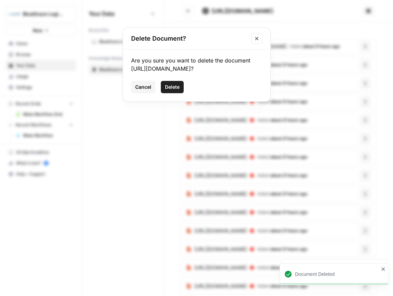
drag, startPoint x: 173, startPoint y: 101, endPoint x: 308, endPoint y: 101, distance: 134.4
click at [174, 90] on span "Delete" at bounding box center [172, 87] width 15 height 7
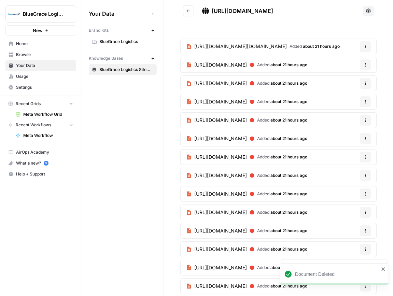
click at [366, 65] on icon "button" at bounding box center [365, 65] width 4 height 4
click at [356, 78] on span "Delete File" at bounding box center [351, 80] width 22 height 7
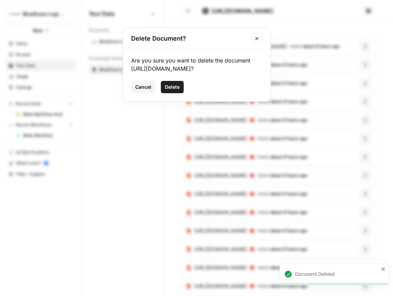
click at [177, 90] on span "Delete" at bounding box center [172, 87] width 15 height 7
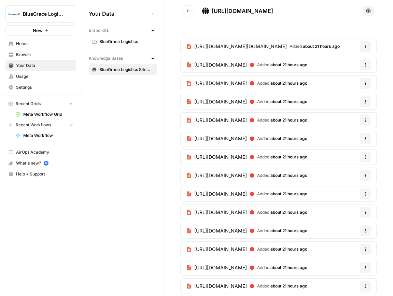
click at [365, 63] on icon "button" at bounding box center [365, 65] width 4 height 4
click at [361, 79] on span "Delete File" at bounding box center [351, 80] width 22 height 7
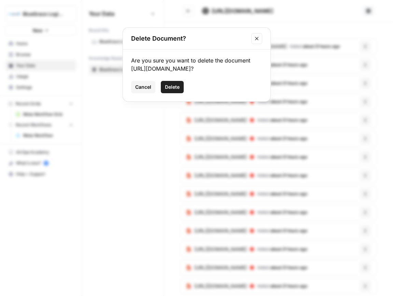
drag, startPoint x: 174, startPoint y: 94, endPoint x: 192, endPoint y: 93, distance: 17.4
click at [174, 90] on span "Delete" at bounding box center [172, 87] width 15 height 7
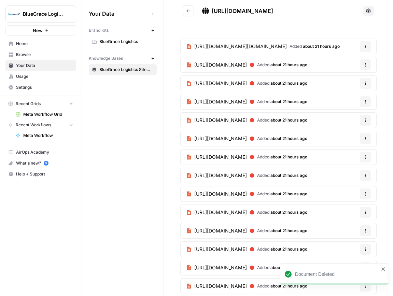
drag, startPoint x: 367, startPoint y: 61, endPoint x: 354, endPoint y: 71, distance: 15.8
click at [367, 61] on button "Options" at bounding box center [365, 64] width 11 height 11
click at [341, 83] on span "Delete File" at bounding box center [351, 80] width 22 height 7
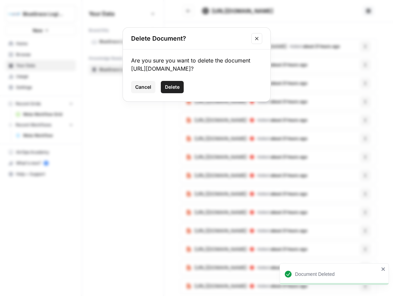
click at [174, 90] on span "Delete" at bounding box center [172, 87] width 15 height 7
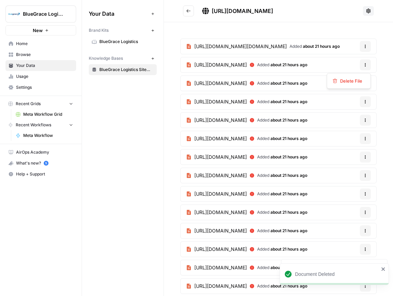
click at [365, 64] on icon "button" at bounding box center [365, 65] width 4 height 4
click at [340, 82] on span "Delete File" at bounding box center [351, 80] width 22 height 7
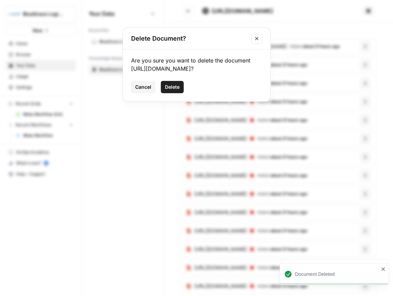
drag, startPoint x: 177, startPoint y: 96, endPoint x: 228, endPoint y: 99, distance: 50.9
click at [177, 90] on span "Delete" at bounding box center [172, 87] width 15 height 7
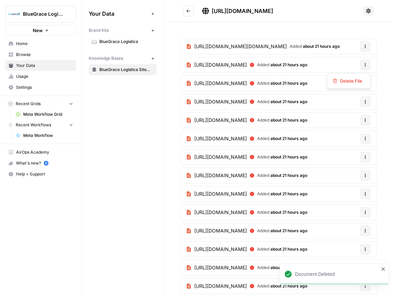
click at [368, 67] on button "Options" at bounding box center [365, 64] width 11 height 11
click at [362, 68] on button "Options" at bounding box center [365, 64] width 11 height 11
click at [345, 81] on span "Delete File" at bounding box center [351, 80] width 22 height 7
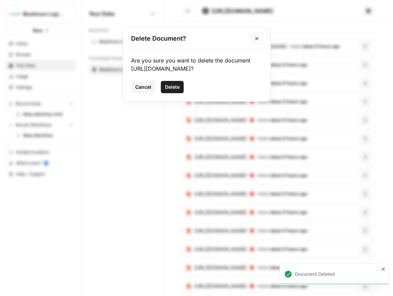
drag, startPoint x: 172, startPoint y: 111, endPoint x: 278, endPoint y: 111, distance: 106.1
click at [172, 90] on span "Delete" at bounding box center [172, 87] width 15 height 7
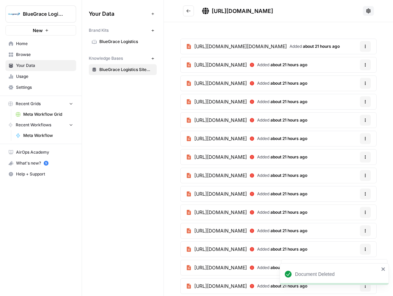
click at [369, 65] on button "Options" at bounding box center [365, 64] width 11 height 11
click at [358, 80] on span "Delete File" at bounding box center [351, 80] width 22 height 7
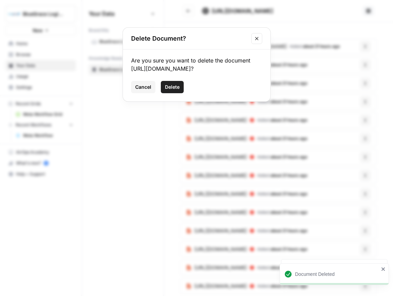
click at [180, 90] on button "Delete" at bounding box center [172, 87] width 23 height 12
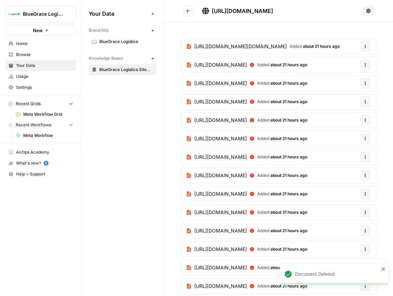
drag, startPoint x: 364, startPoint y: 62, endPoint x: 360, endPoint y: 65, distance: 5.9
click at [364, 62] on button "Options" at bounding box center [365, 64] width 11 height 11
click at [345, 81] on span "Delete File" at bounding box center [351, 80] width 22 height 7
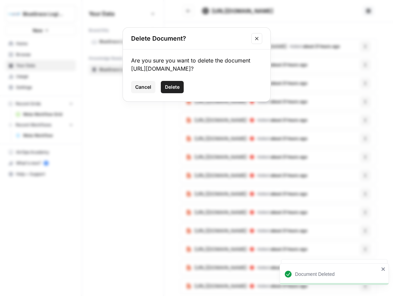
click at [177, 90] on span "Delete" at bounding box center [172, 87] width 15 height 7
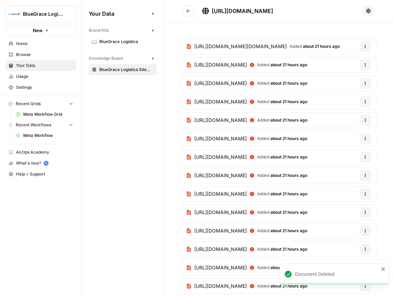
click at [364, 65] on icon "button" at bounding box center [365, 65] width 4 height 4
click at [342, 81] on span "Delete File" at bounding box center [351, 80] width 22 height 7
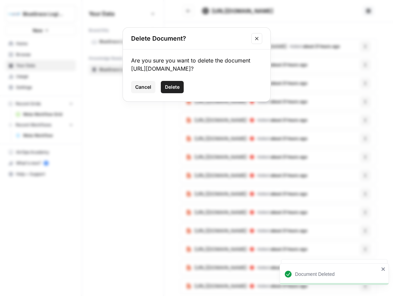
drag, startPoint x: 167, startPoint y: 94, endPoint x: 172, endPoint y: 94, distance: 4.8
click at [168, 90] on span "Delete" at bounding box center [172, 87] width 15 height 7
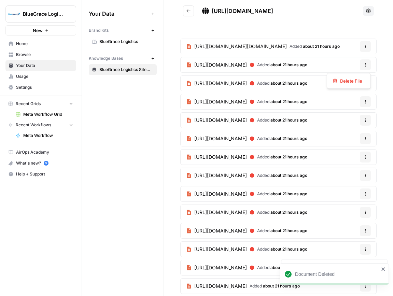
click at [366, 67] on button "Options" at bounding box center [365, 64] width 11 height 11
click at [342, 81] on span "Delete File" at bounding box center [351, 80] width 22 height 7
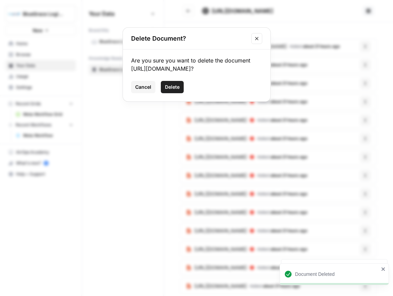
drag, startPoint x: 172, startPoint y: 111, endPoint x: 248, endPoint y: 103, distance: 76.5
click at [172, 90] on span "Delete" at bounding box center [172, 87] width 15 height 7
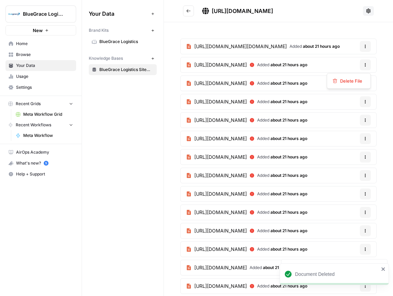
click at [365, 64] on icon "button" at bounding box center [365, 65] width 4 height 4
click at [343, 78] on span "Delete File" at bounding box center [351, 80] width 22 height 7
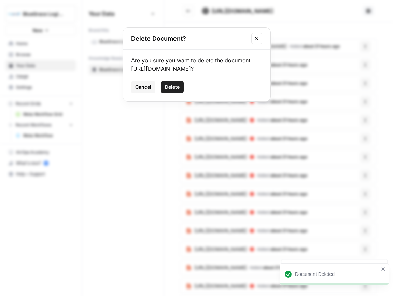
drag, startPoint x: 175, startPoint y: 91, endPoint x: 260, endPoint y: 87, distance: 85.4
click at [175, 91] on button "Delete" at bounding box center [172, 87] width 23 height 12
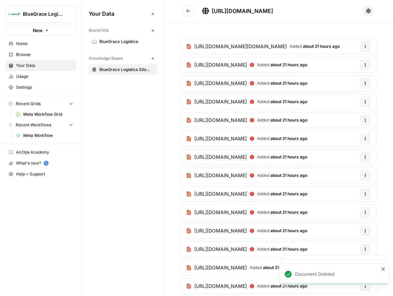
click at [366, 65] on icon "button" at bounding box center [365, 65] width 4 height 4
click at [312, 79] on link "[URL][DOMAIN_NAME] Added about 21 hours ago" at bounding box center [246, 83] width 132 height 15
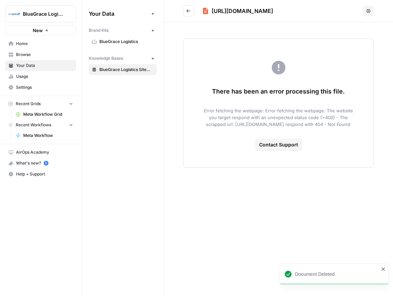
click at [190, 11] on icon "Go back" at bounding box center [188, 11] width 5 height 5
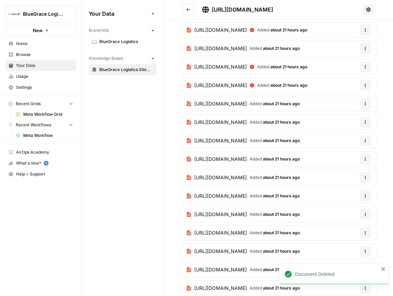
scroll to position [209, 0]
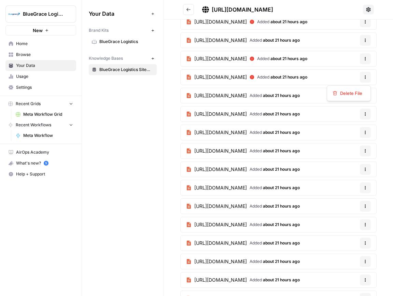
click at [367, 78] on button "Options" at bounding box center [365, 77] width 11 height 11
click at [362, 89] on button "Delete File" at bounding box center [349, 93] width 38 height 10
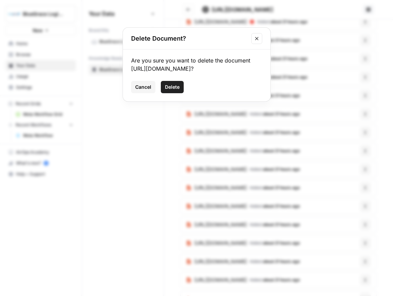
drag, startPoint x: 173, startPoint y: 102, endPoint x: 263, endPoint y: 100, distance: 89.8
click at [173, 90] on span "Delete" at bounding box center [172, 87] width 15 height 7
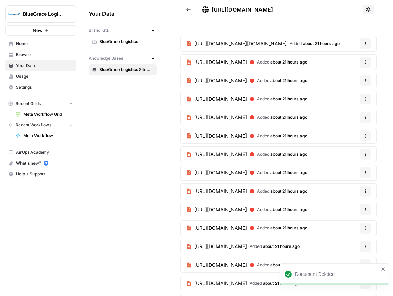
scroll to position [0, 0]
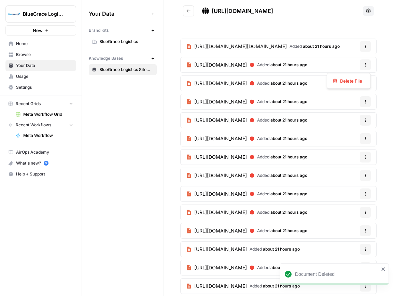
click at [367, 65] on icon "button" at bounding box center [365, 65] width 4 height 4
click at [364, 81] on div "Delete File" at bounding box center [348, 80] width 32 height 7
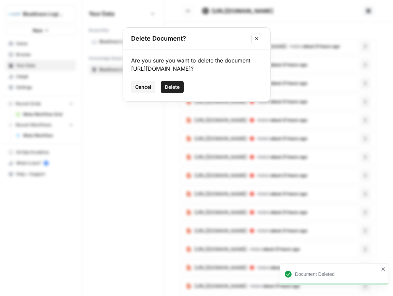
click at [179, 93] on button "Delete" at bounding box center [172, 87] width 23 height 12
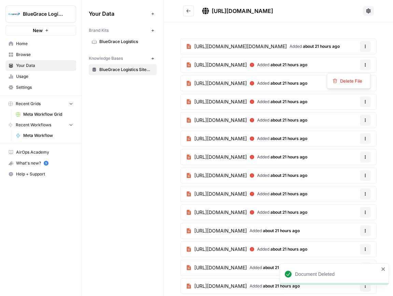
click at [368, 64] on button "Options" at bounding box center [365, 64] width 11 height 11
click at [347, 81] on span "Delete File" at bounding box center [351, 80] width 22 height 7
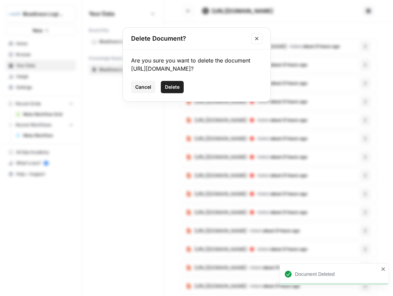
click at [166, 90] on span "Delete" at bounding box center [172, 87] width 15 height 7
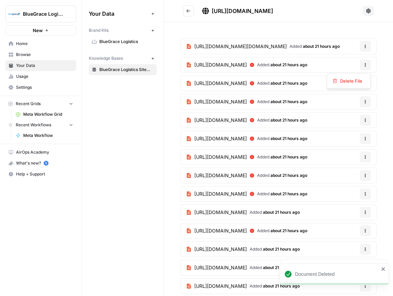
click at [369, 62] on button "Options" at bounding box center [365, 64] width 11 height 11
click at [349, 83] on span "Delete File" at bounding box center [351, 80] width 22 height 7
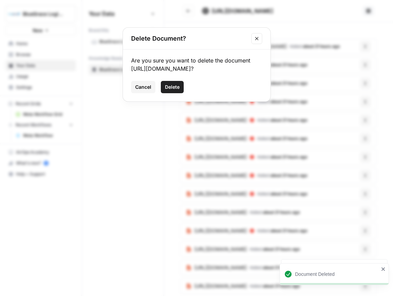
drag, startPoint x: 170, startPoint y: 99, endPoint x: 259, endPoint y: 87, distance: 89.5
click at [170, 93] on button "Delete" at bounding box center [172, 87] width 23 height 12
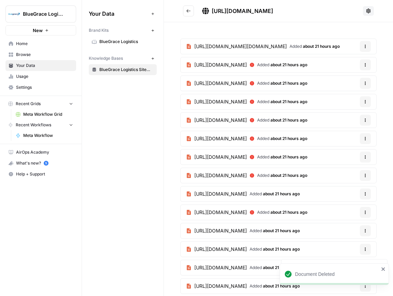
click at [365, 66] on icon "button" at bounding box center [365, 66] width 1 height 1
click at [345, 81] on span "Delete File" at bounding box center [351, 80] width 22 height 7
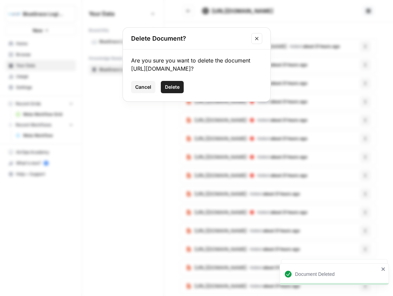
click at [170, 90] on span "Delete" at bounding box center [172, 87] width 15 height 7
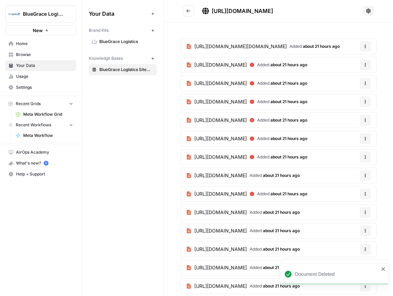
click at [368, 67] on button "Options" at bounding box center [365, 64] width 11 height 11
click at [358, 79] on span "Delete File" at bounding box center [351, 80] width 22 height 7
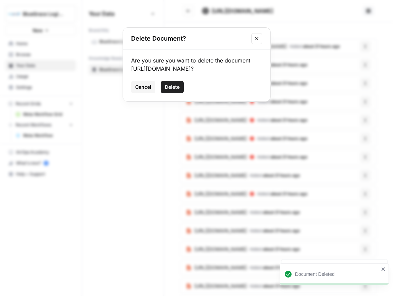
drag, startPoint x: 178, startPoint y: 96, endPoint x: 195, endPoint y: 94, distance: 17.2
click at [178, 90] on span "Delete" at bounding box center [172, 87] width 15 height 7
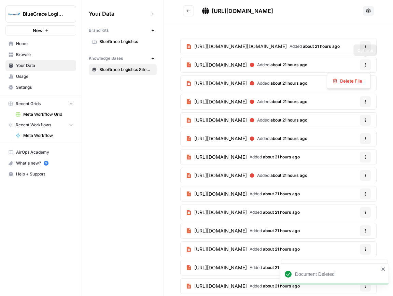
click at [366, 63] on icon "button" at bounding box center [365, 65] width 4 height 4
click at [344, 82] on span "Delete File" at bounding box center [351, 80] width 22 height 7
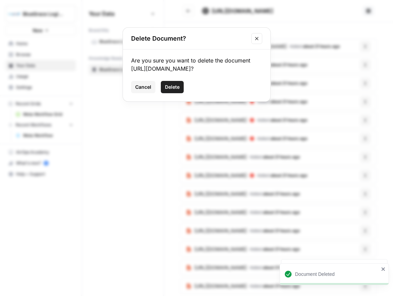
click at [173, 90] on span "Delete" at bounding box center [172, 87] width 15 height 7
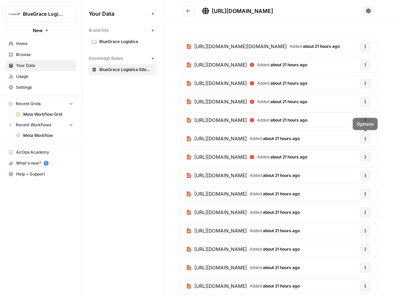
click at [362, 157] on button "Options" at bounding box center [365, 156] width 11 height 11
click at [362, 171] on span "Delete File" at bounding box center [351, 173] width 22 height 7
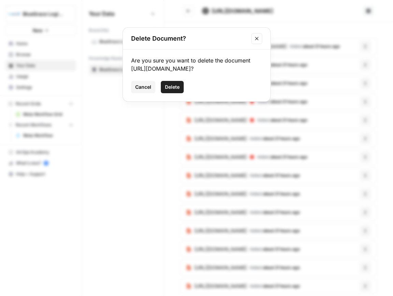
click at [165, 90] on span "Delete" at bounding box center [172, 87] width 15 height 7
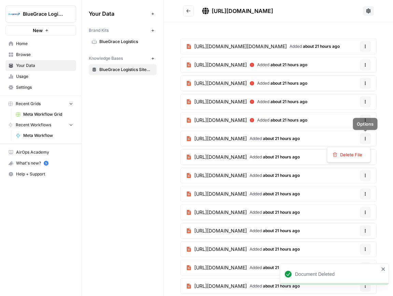
click at [363, 137] on icon "button" at bounding box center [365, 138] width 4 height 4
click at [352, 155] on span "Delete File" at bounding box center [351, 154] width 22 height 7
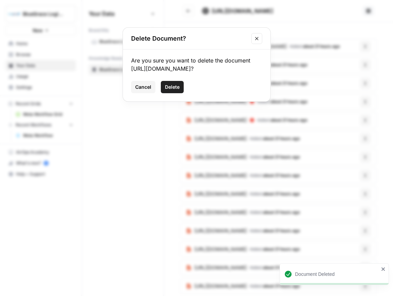
click at [181, 93] on button "Delete" at bounding box center [172, 87] width 23 height 12
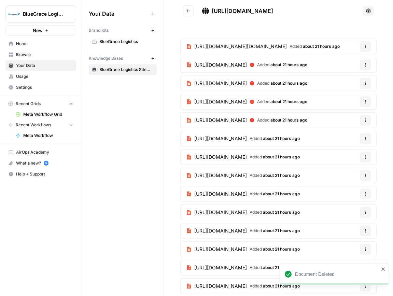
click at [363, 63] on button "Options" at bounding box center [365, 64] width 11 height 11
click at [356, 78] on span "Delete File" at bounding box center [351, 80] width 22 height 7
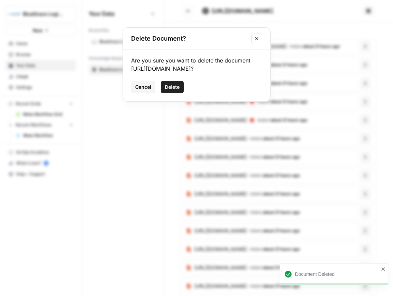
drag, startPoint x: 169, startPoint y: 96, endPoint x: 236, endPoint y: 95, distance: 67.2
click at [170, 90] on span "Delete" at bounding box center [172, 87] width 15 height 7
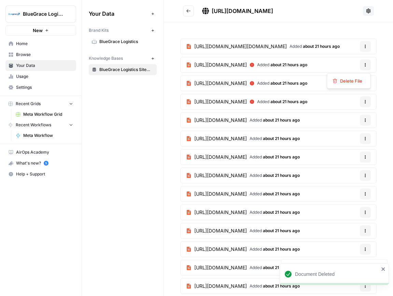
click at [366, 65] on icon "button" at bounding box center [365, 65] width 4 height 4
click at [348, 78] on span "Delete File" at bounding box center [351, 80] width 22 height 7
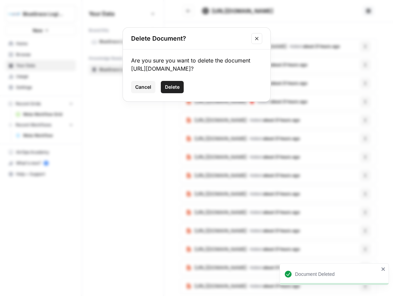
click at [167, 90] on span "Delete" at bounding box center [172, 87] width 15 height 7
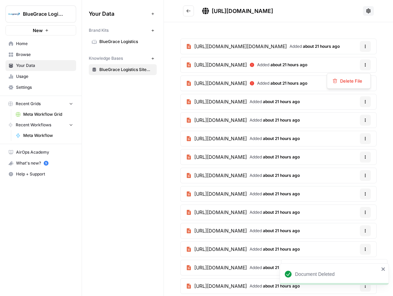
click at [367, 65] on button "Options" at bounding box center [365, 64] width 11 height 11
click at [354, 81] on span "Delete File" at bounding box center [351, 80] width 22 height 7
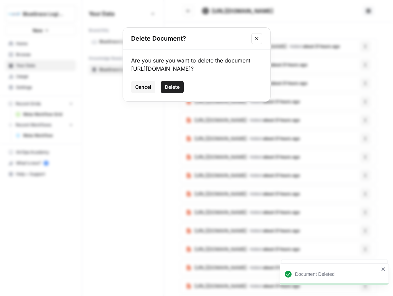
click at [175, 90] on span "Delete" at bounding box center [172, 87] width 15 height 7
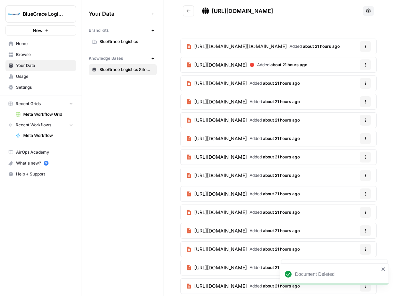
drag, startPoint x: 363, startPoint y: 65, endPoint x: 359, endPoint y: 71, distance: 6.6
click at [363, 66] on icon "button" at bounding box center [365, 65] width 4 height 4
click at [343, 81] on span "Delete File" at bounding box center [351, 80] width 22 height 7
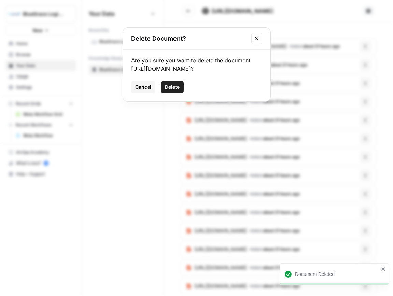
click at [175, 90] on span "Delete" at bounding box center [172, 87] width 15 height 7
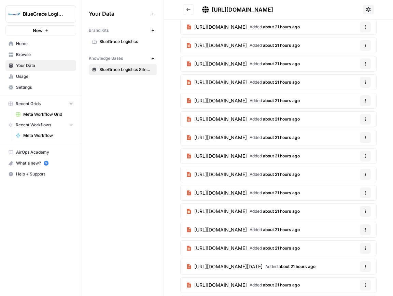
scroll to position [57, 0]
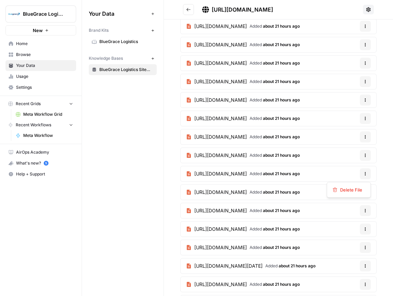
click at [366, 174] on icon "button" at bounding box center [365, 174] width 4 height 4
click at [363, 187] on div "Delete File" at bounding box center [348, 189] width 32 height 7
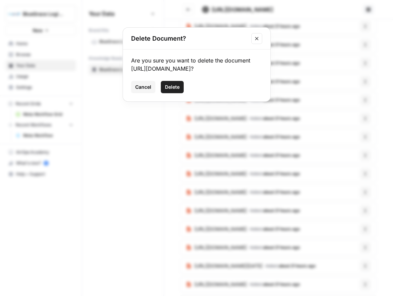
click at [180, 88] on button "Delete" at bounding box center [172, 87] width 23 height 12
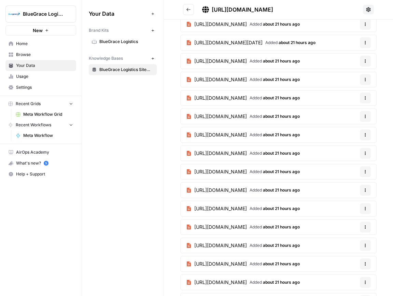
scroll to position [0, 0]
